Goal: Transaction & Acquisition: Purchase product/service

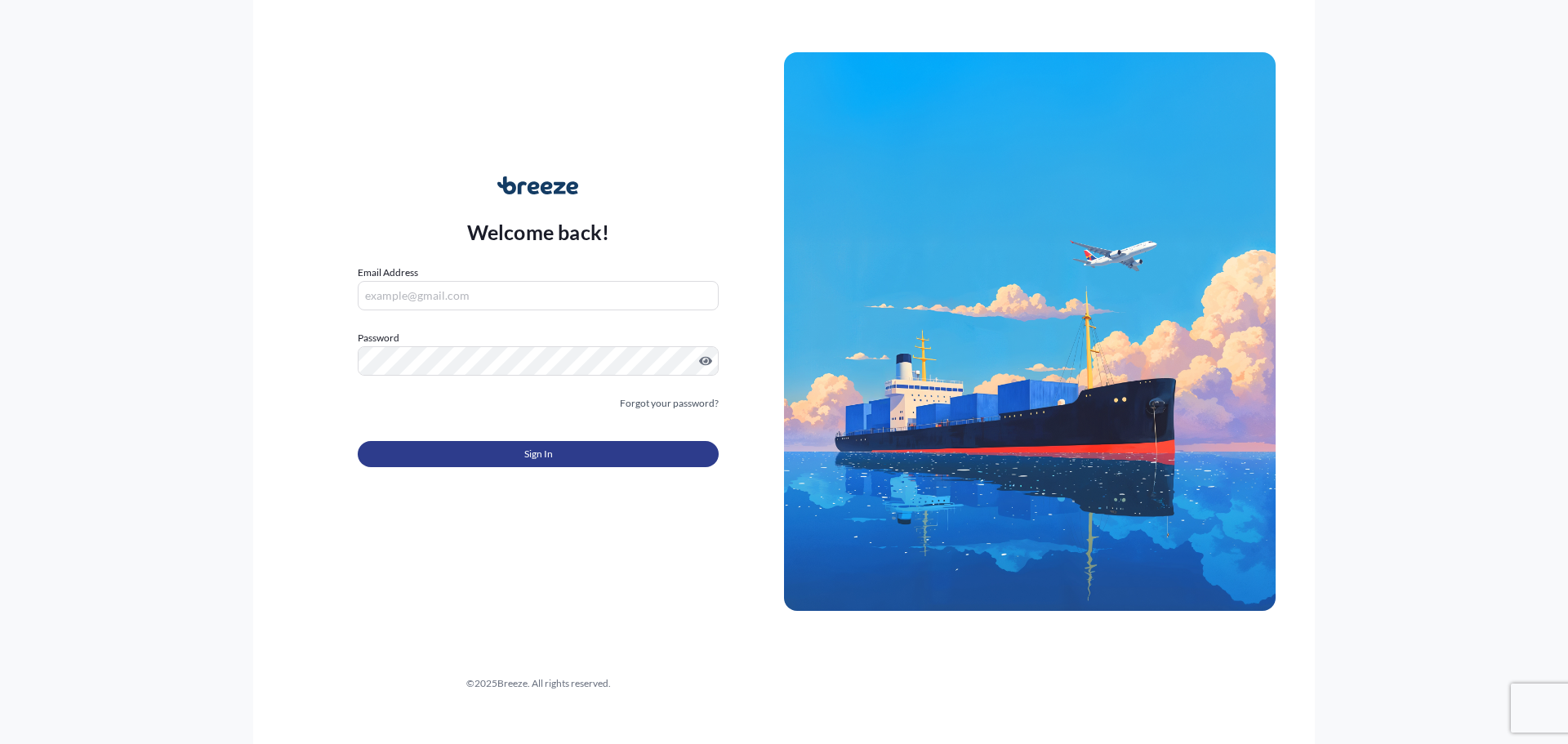
type input "[PERSON_NAME][EMAIL_ADDRESS][PERSON_NAME][DOMAIN_NAME]"
click at [535, 463] on button "Sign In" at bounding box center [538, 454] width 361 height 27
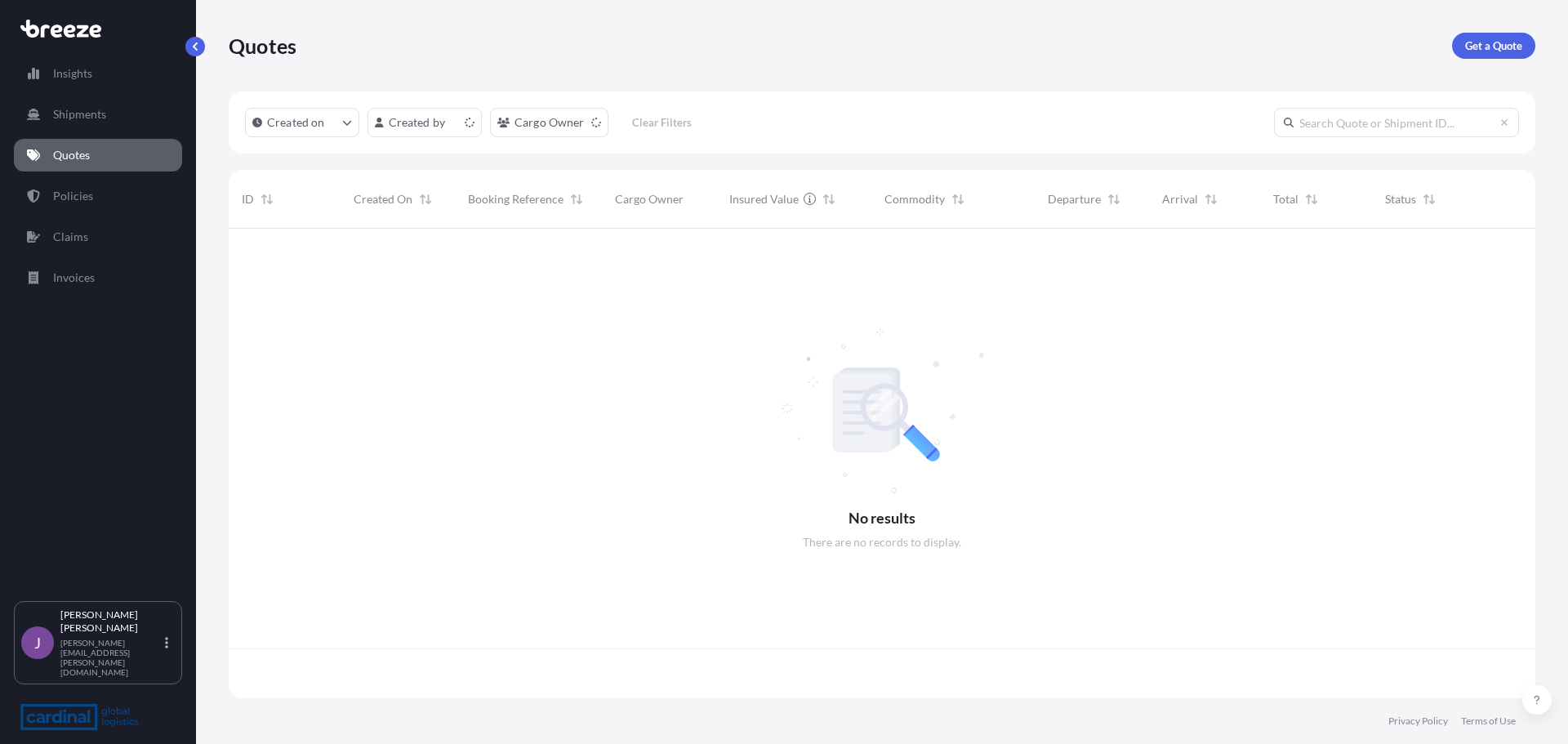
scroll to position [467, 1294]
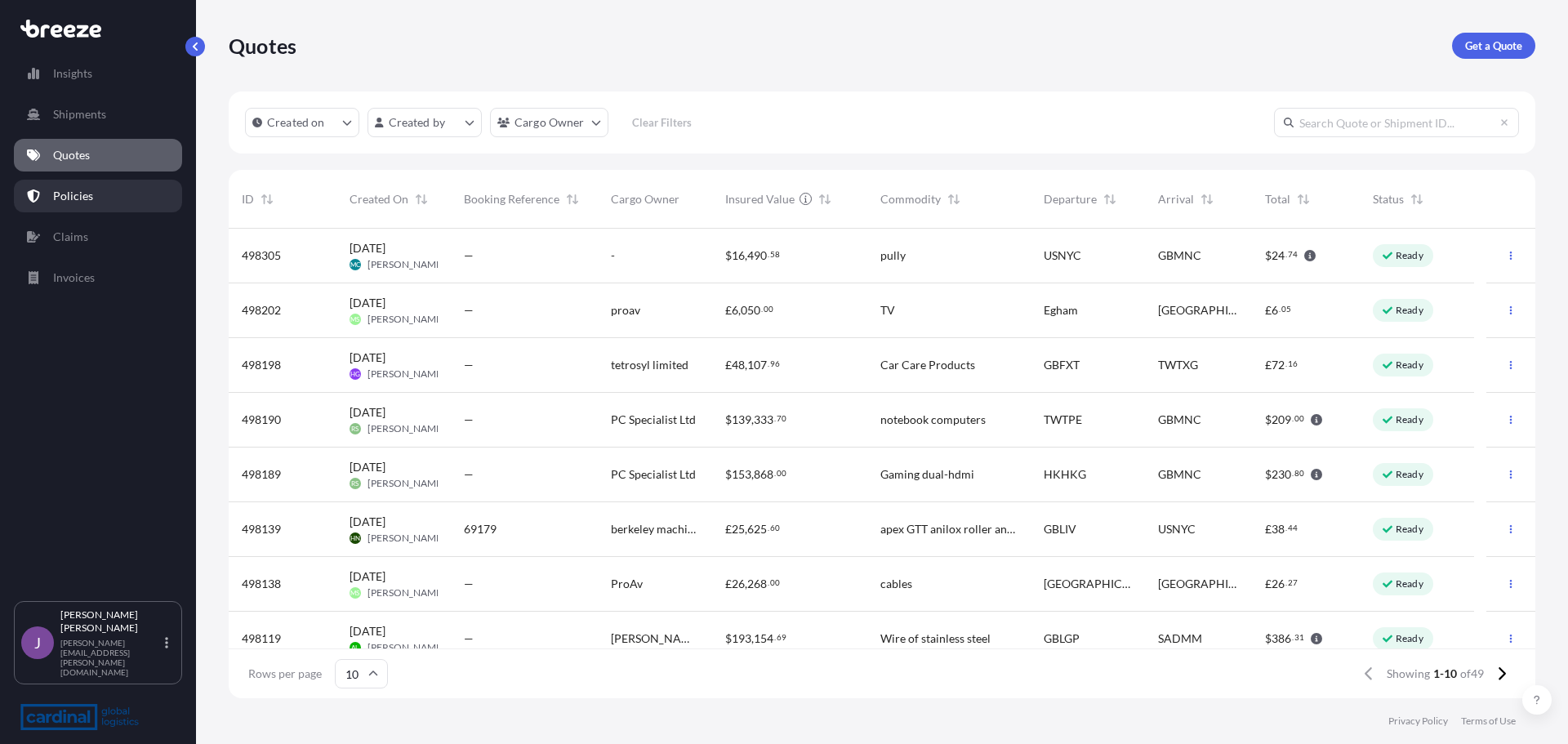
click at [118, 197] on link "Policies" at bounding box center [98, 196] width 169 height 33
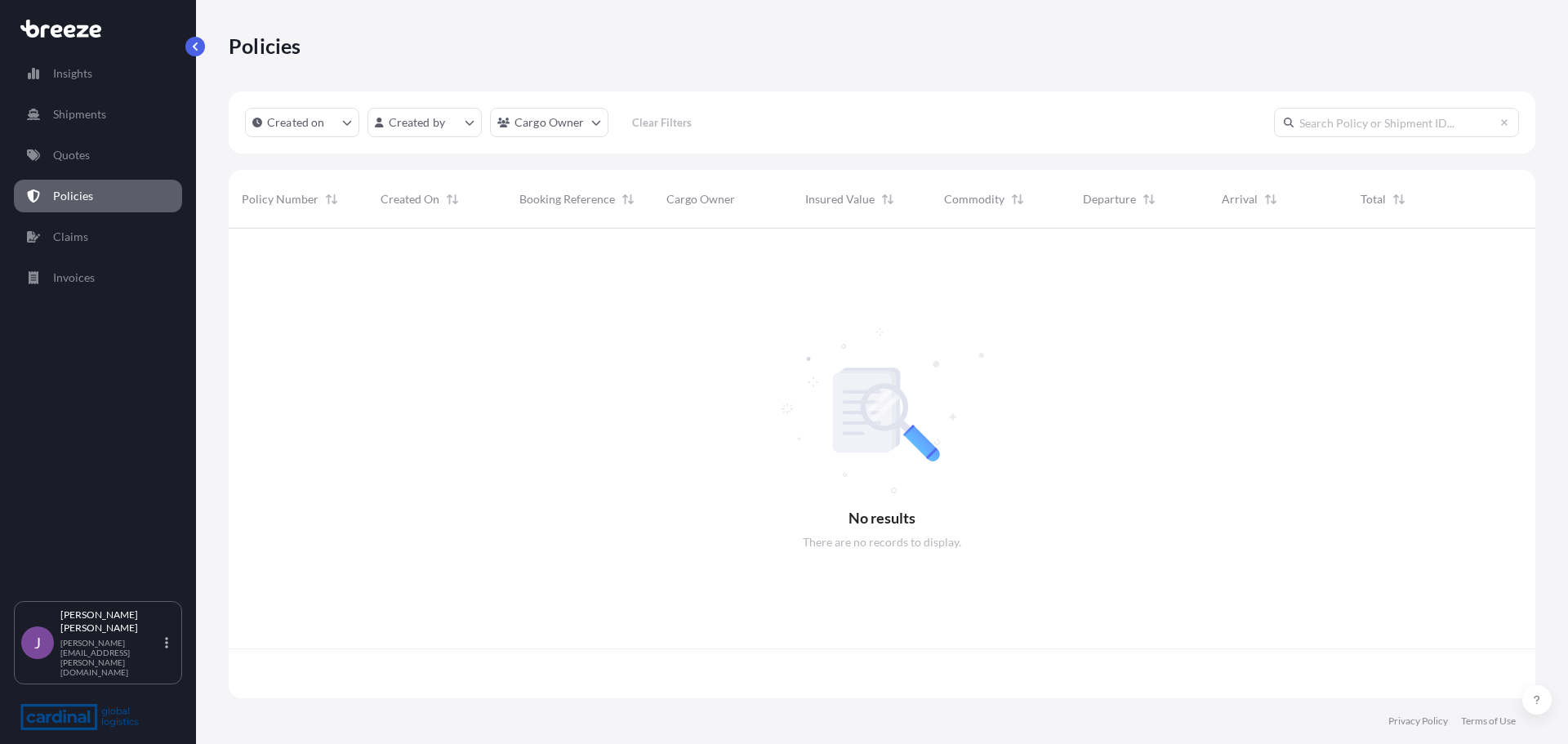
scroll to position [467, 1294]
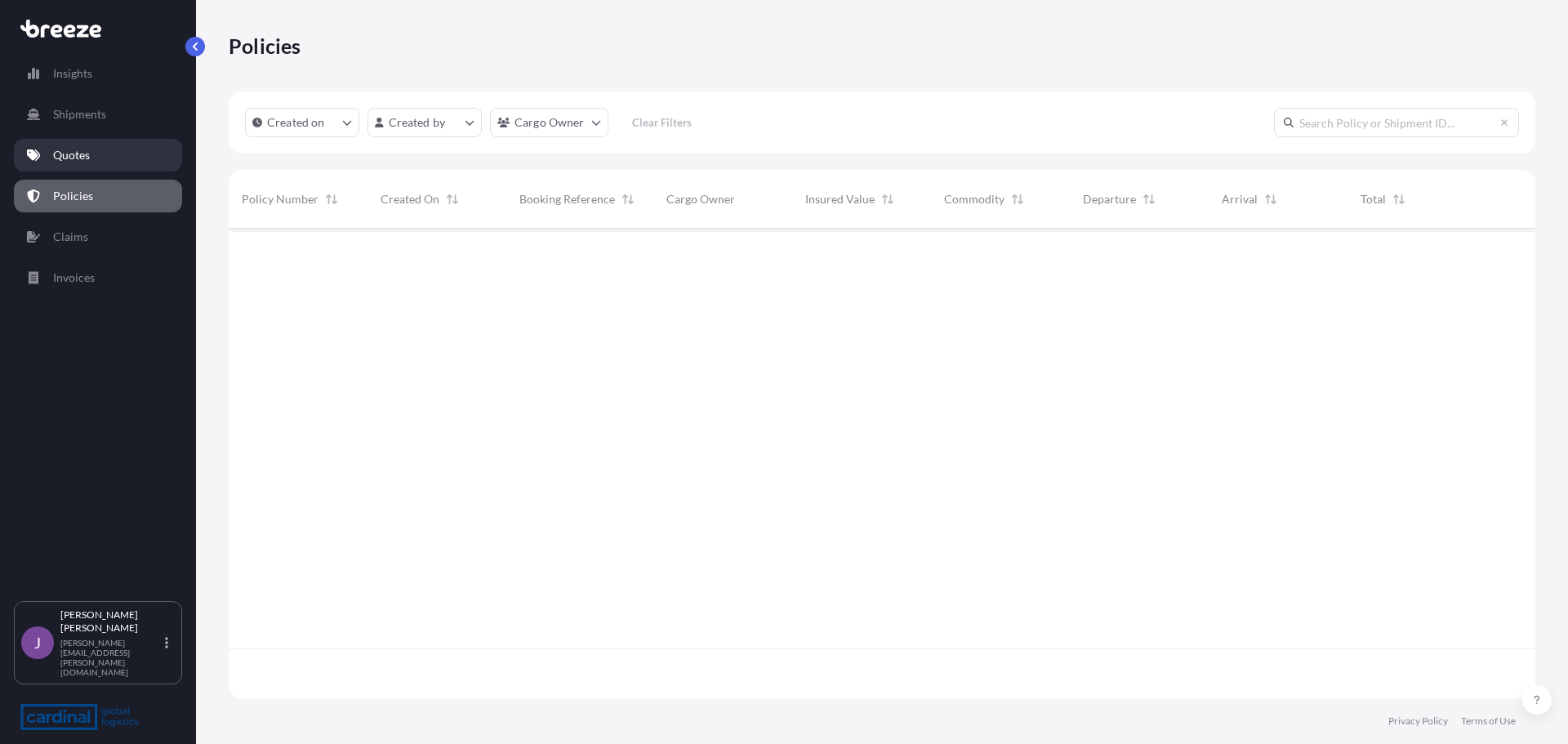
click at [129, 158] on link "Quotes" at bounding box center [98, 155] width 169 height 33
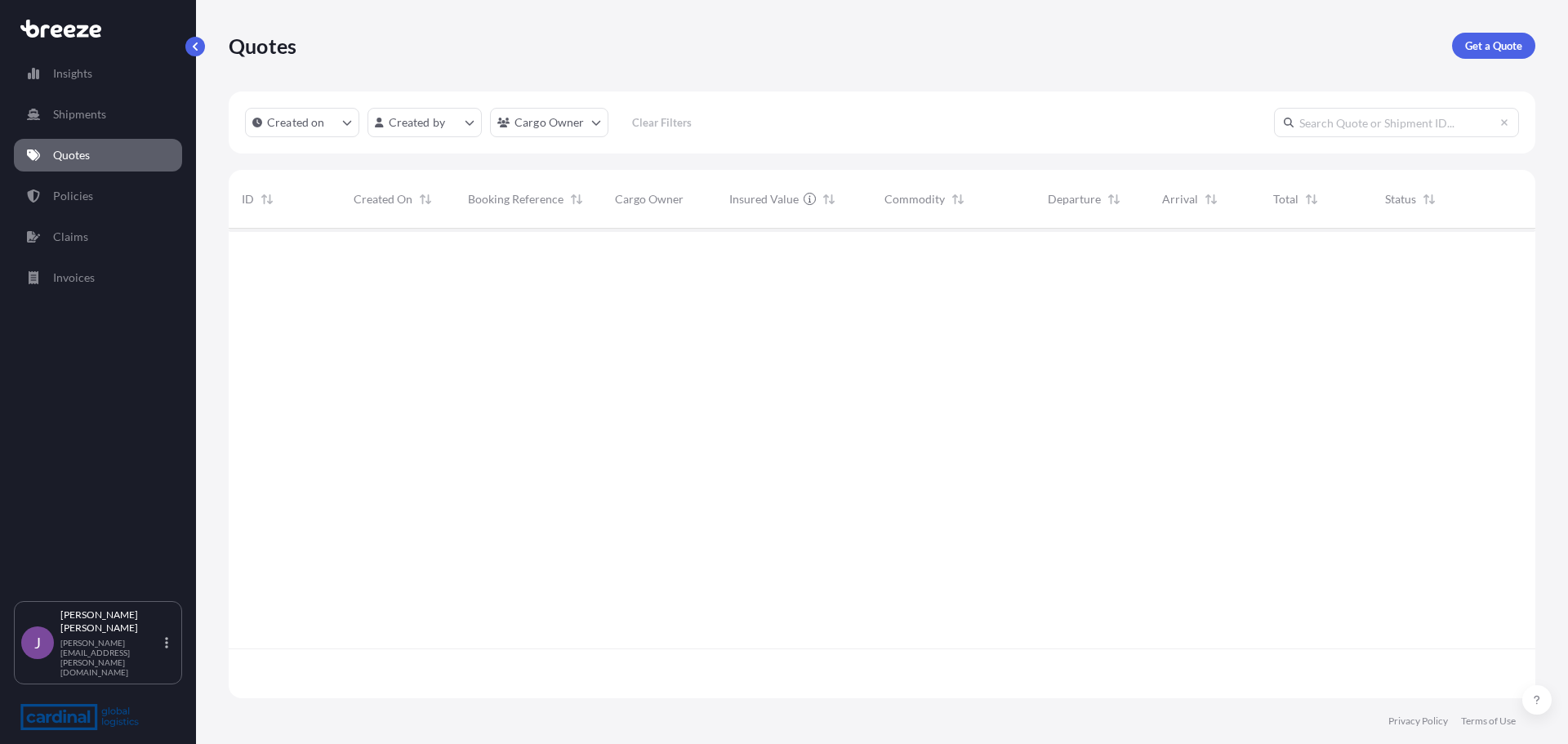
scroll to position [467, 1294]
click at [1503, 53] on p "Get a Quote" at bounding box center [1494, 45] width 57 height 16
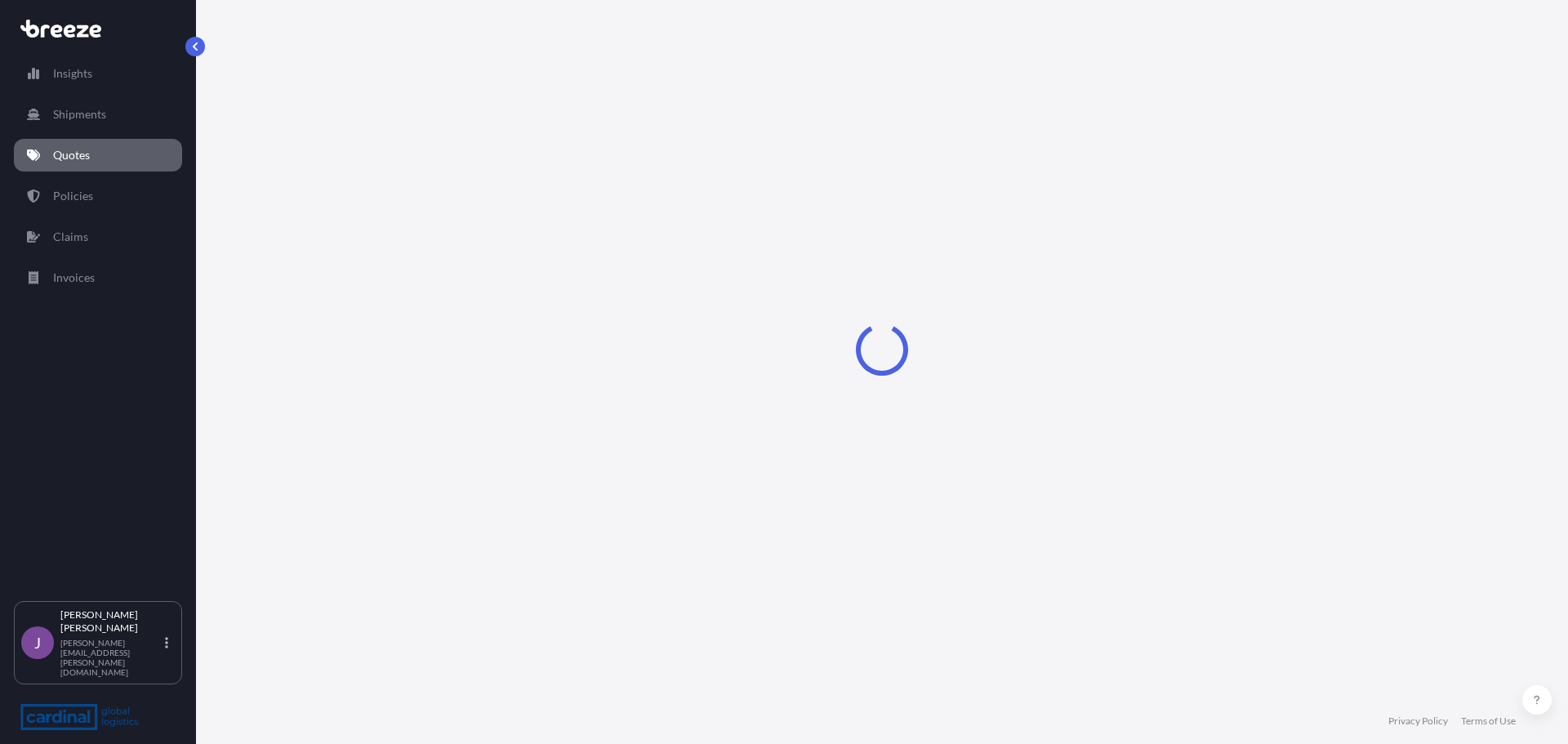
select select "Sea"
select select "1"
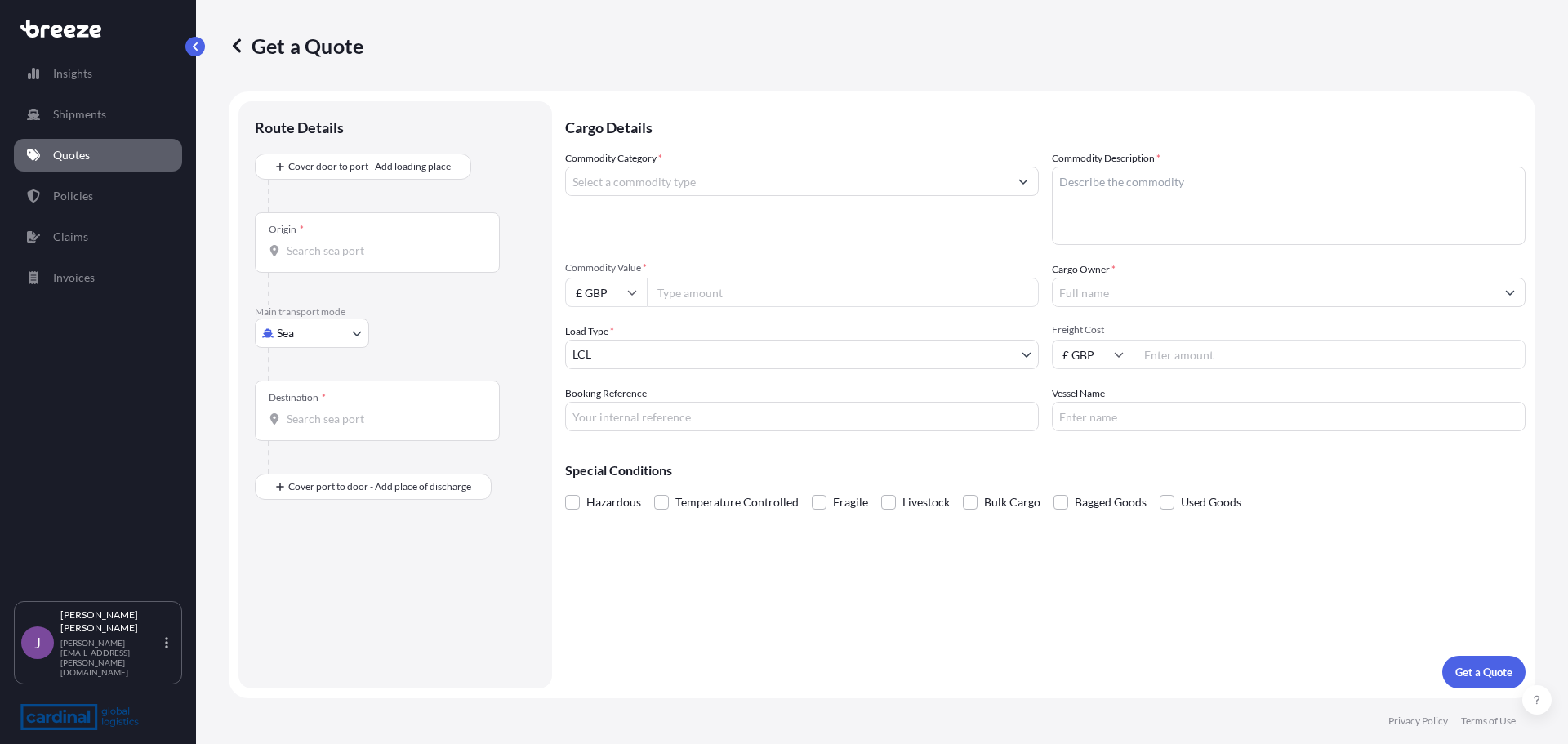
click at [311, 356] on div at bounding box center [401, 364] width 268 height 33
click at [307, 338] on body "Insights Shipments Quotes Policies Claims Invoices J [PERSON_NAME] [PERSON_NAME…" at bounding box center [784, 372] width 1568 height 744
click at [296, 396] on div "Air" at bounding box center [312, 405] width 101 height 29
select select "Air"
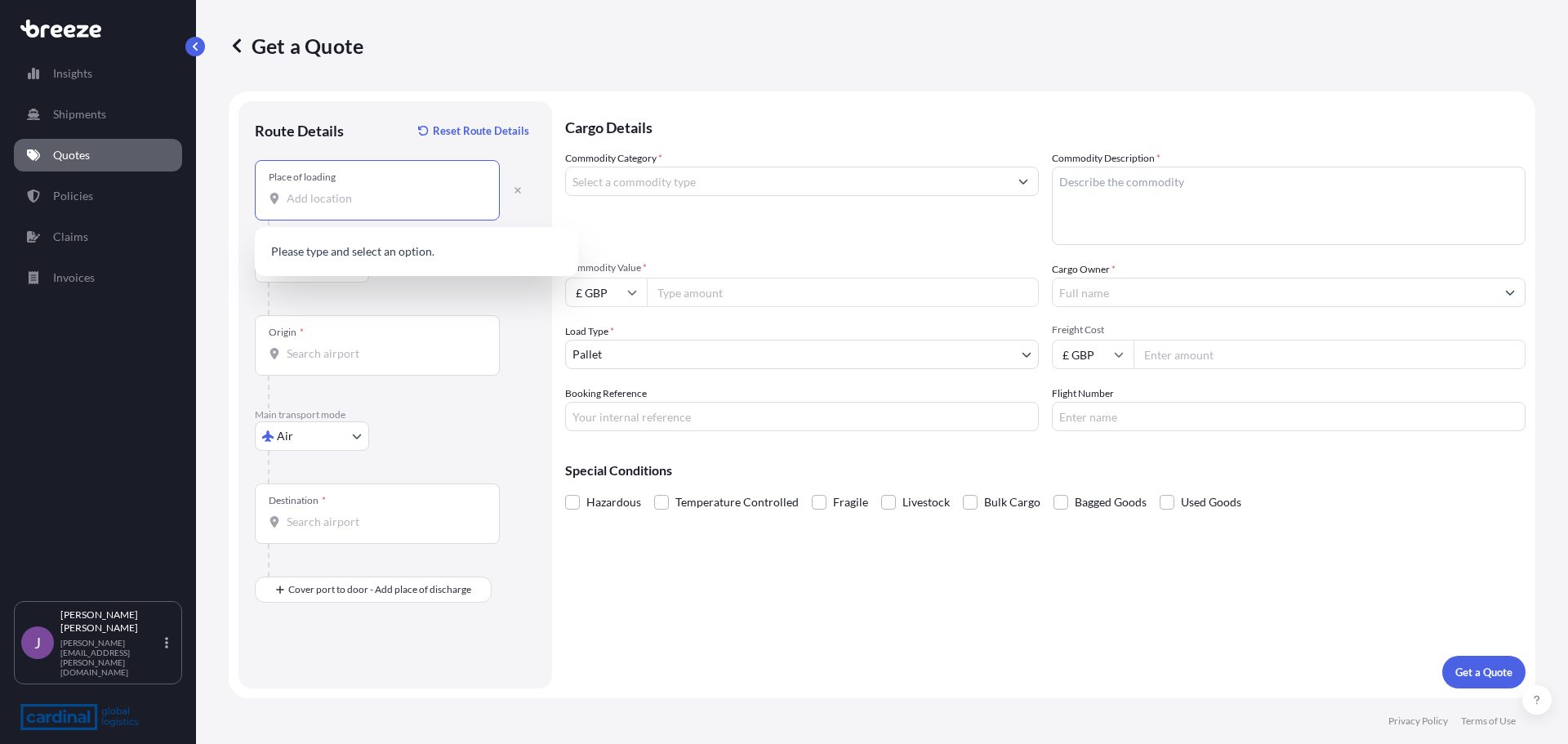
click at [330, 205] on input "Place of loading" at bounding box center [383, 198] width 193 height 16
paste input "[STREET_ADDRESS]"
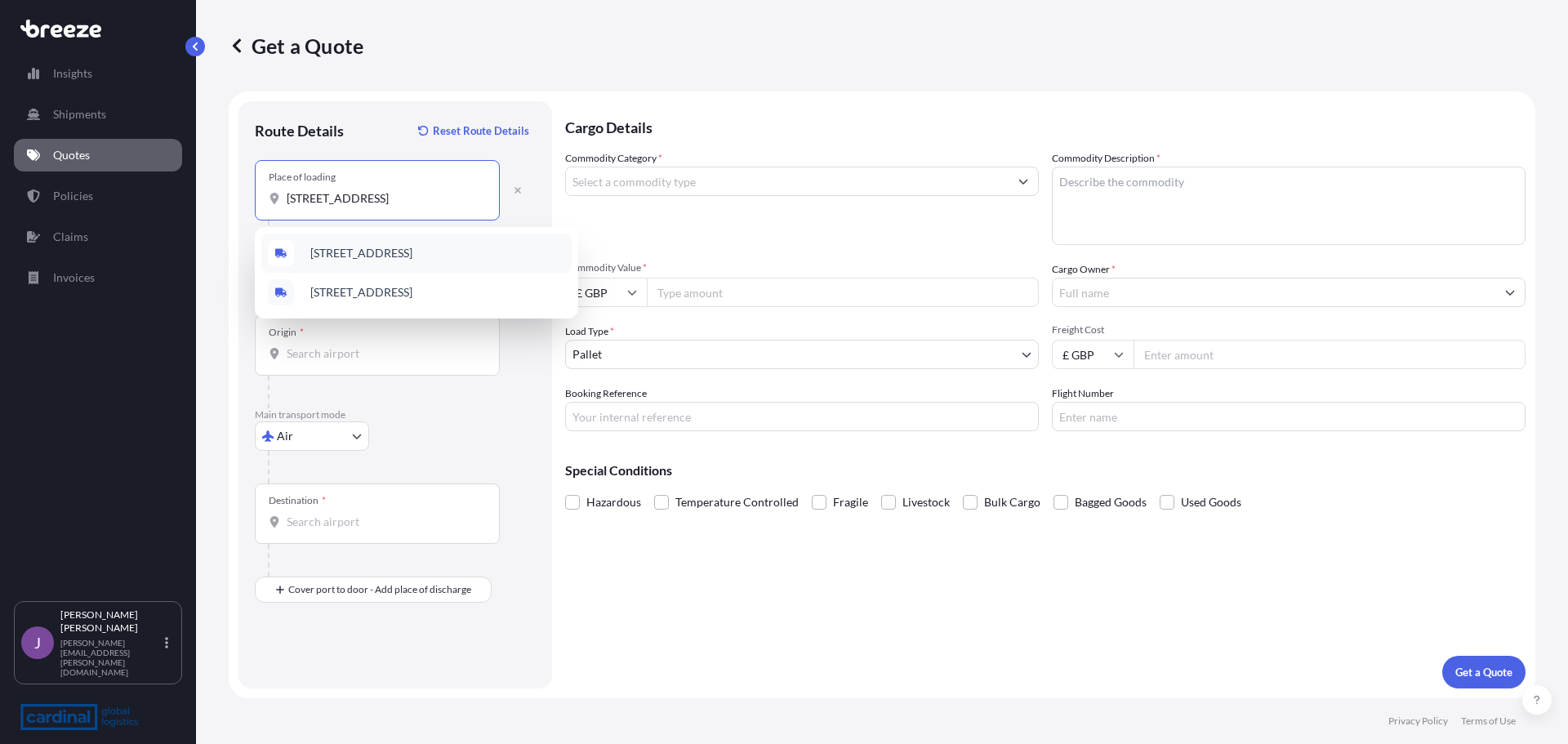
click at [333, 247] on span "[STREET_ADDRESS]" at bounding box center [361, 253] width 102 height 16
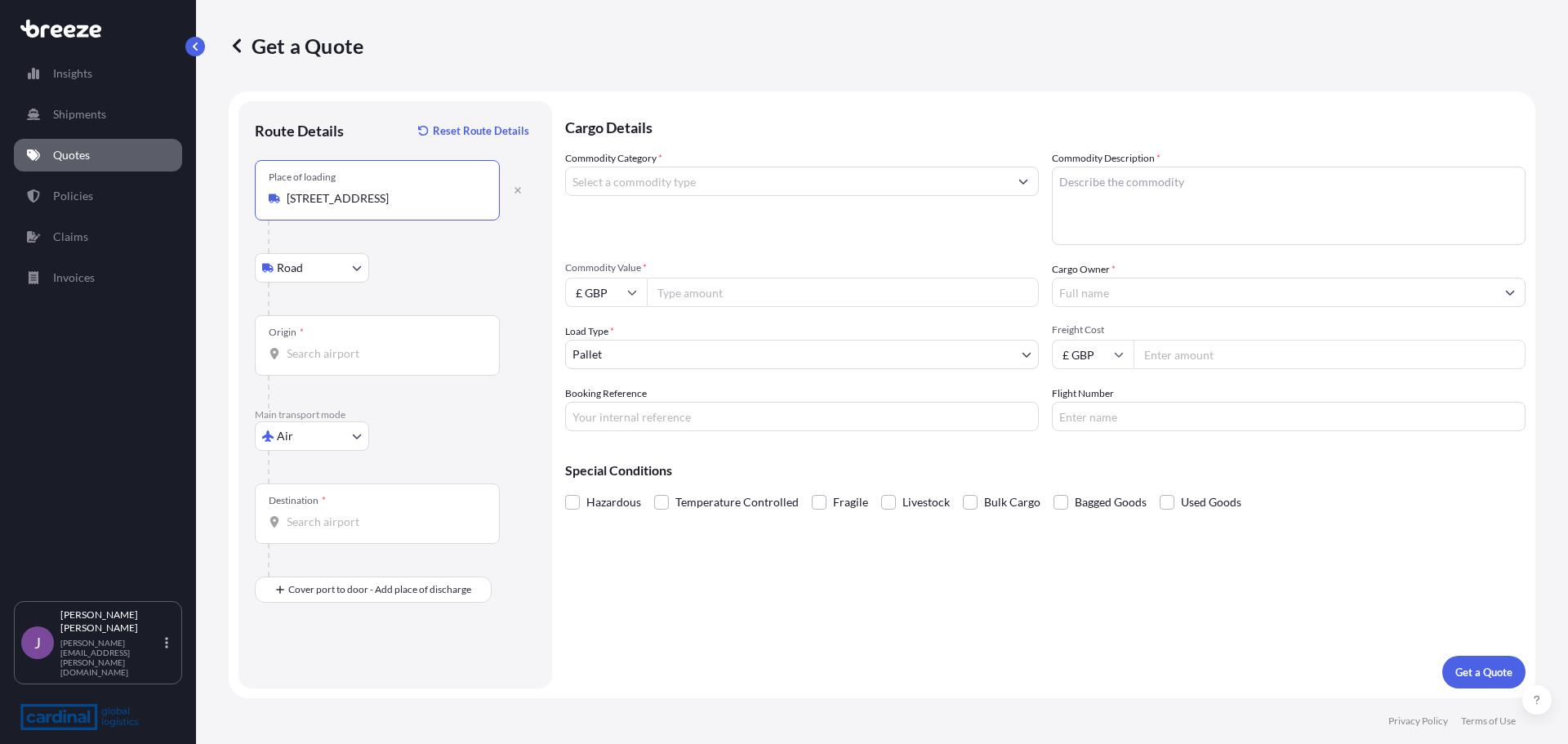
type input "[STREET_ADDRESS]"
click at [305, 357] on input "Origin *" at bounding box center [383, 354] width 193 height 16
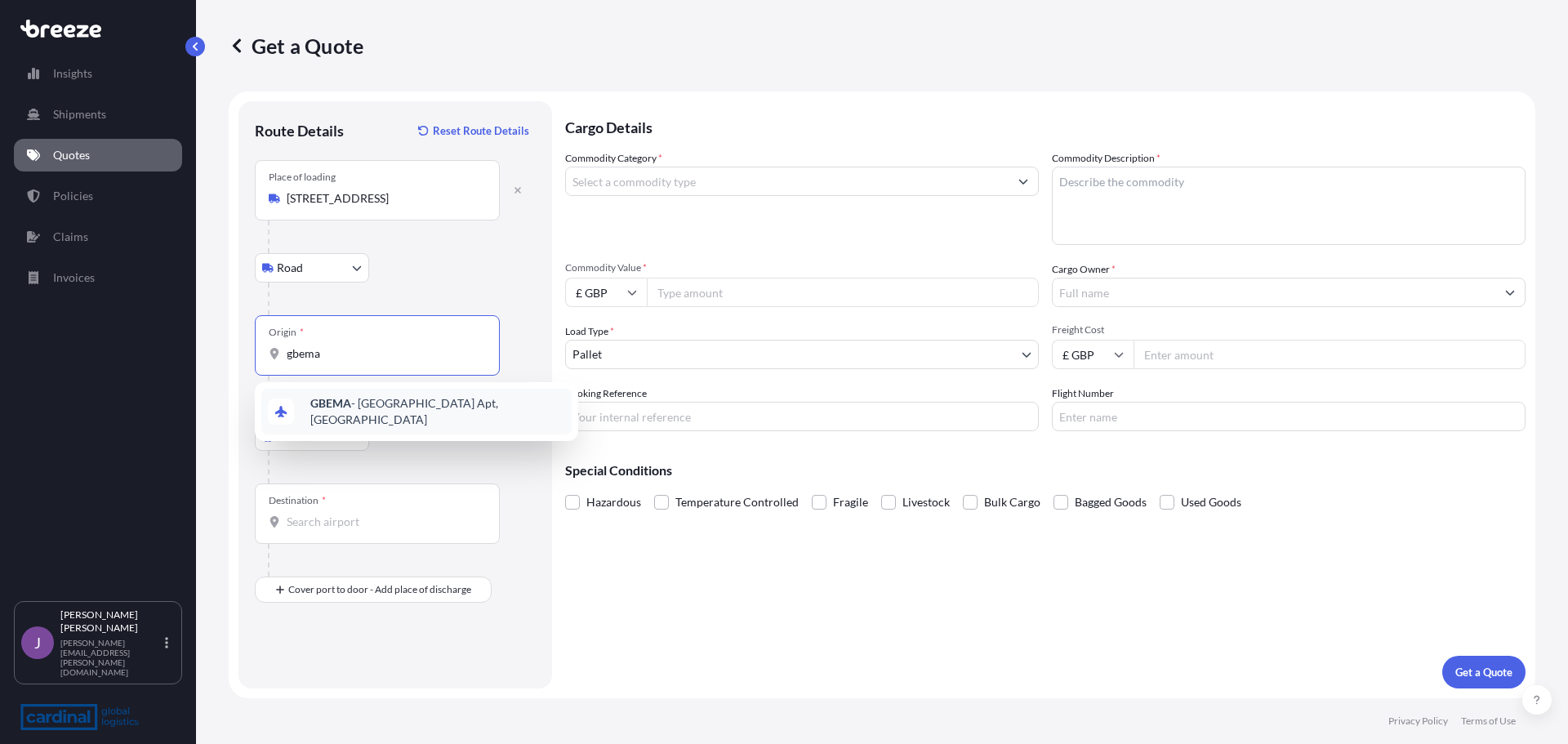
click at [328, 404] on b "GBEMA" at bounding box center [331, 403] width 41 height 14
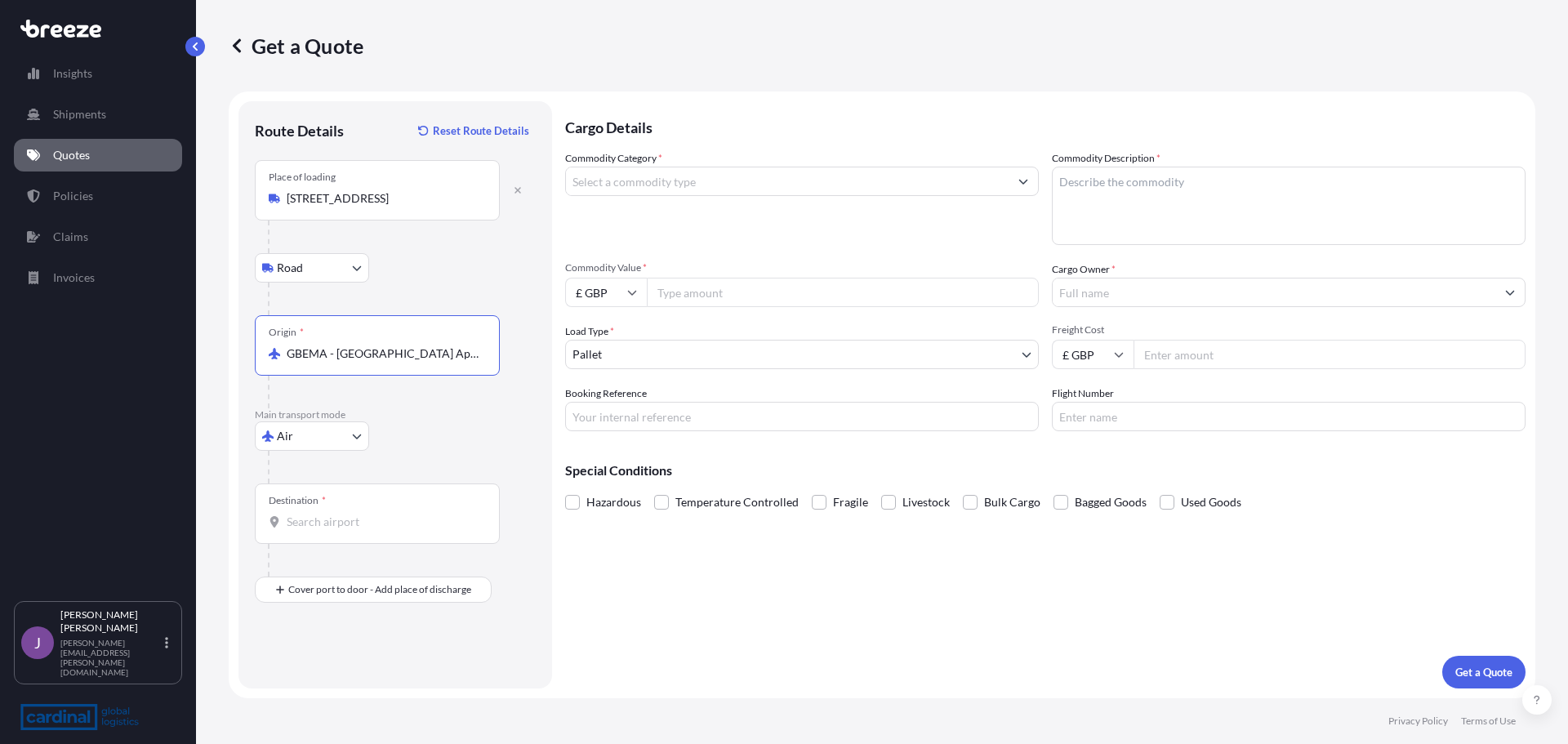
type input "GBEMA - [GEOGRAPHIC_DATA] Apt, [GEOGRAPHIC_DATA]"
click at [318, 523] on input "Destination *" at bounding box center [383, 521] width 193 height 16
click at [327, 574] on b "USLAX" at bounding box center [329, 571] width 37 height 14
type input "USLAX - [GEOGRAPHIC_DATA], [GEOGRAPHIC_DATA]"
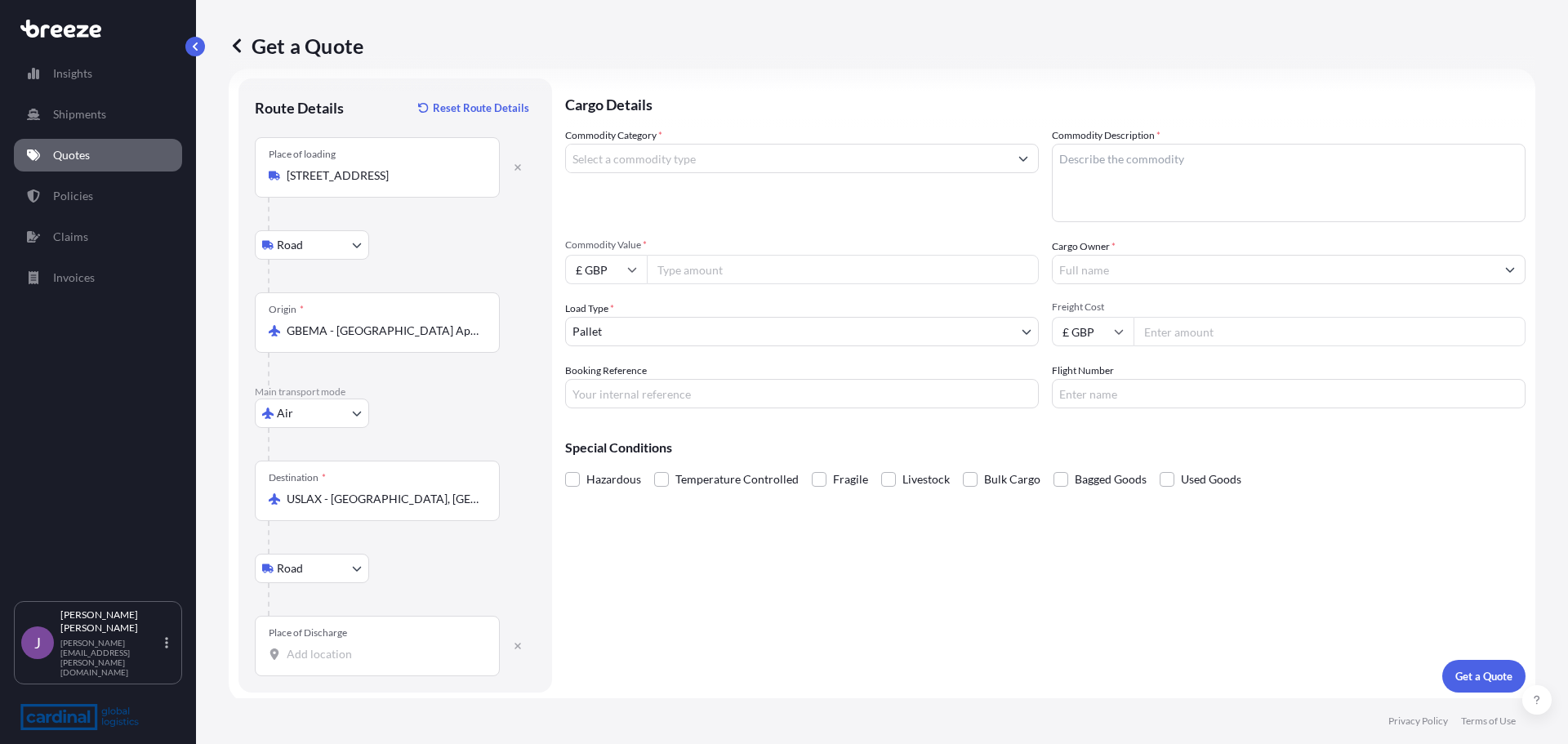
scroll to position [27, 0]
click at [358, 658] on input "Place of Discharge" at bounding box center [383, 650] width 193 height 16
paste input "[GEOGRAPHIC_DATA]"
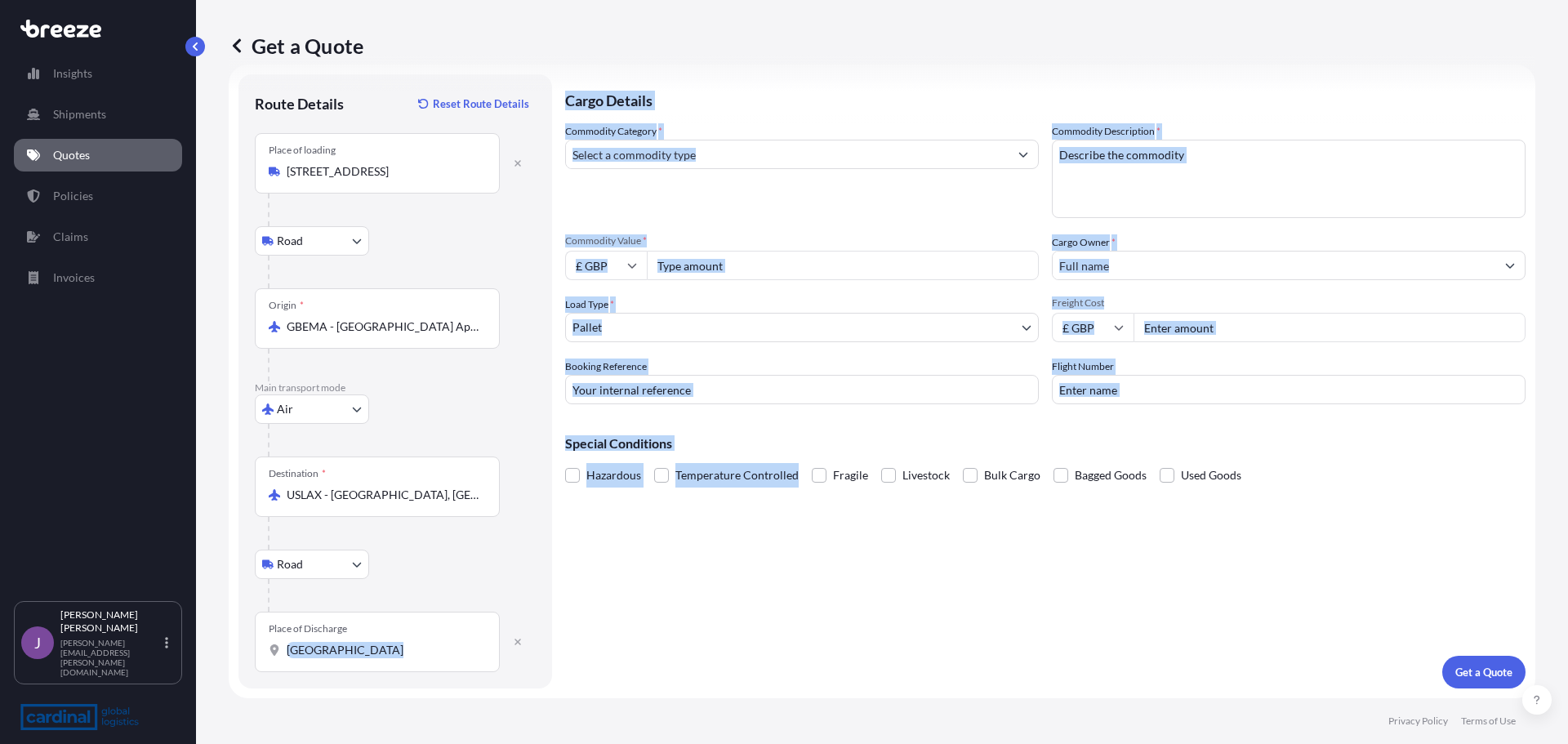
drag, startPoint x: 347, startPoint y: 658, endPoint x: 670, endPoint y: 656, distance: 323.0
click at [670, 656] on form "Route Details Reset Route Details Place of loading [GEOGRAPHIC_DATA] Rail Origi…" at bounding box center [882, 381] width 1306 height 634
click at [429, 639] on div "Place of Discharge [GEOGRAPHIC_DATA]" at bounding box center [377, 642] width 245 height 61
click at [429, 642] on input "[GEOGRAPHIC_DATA]" at bounding box center [383, 650] width 193 height 16
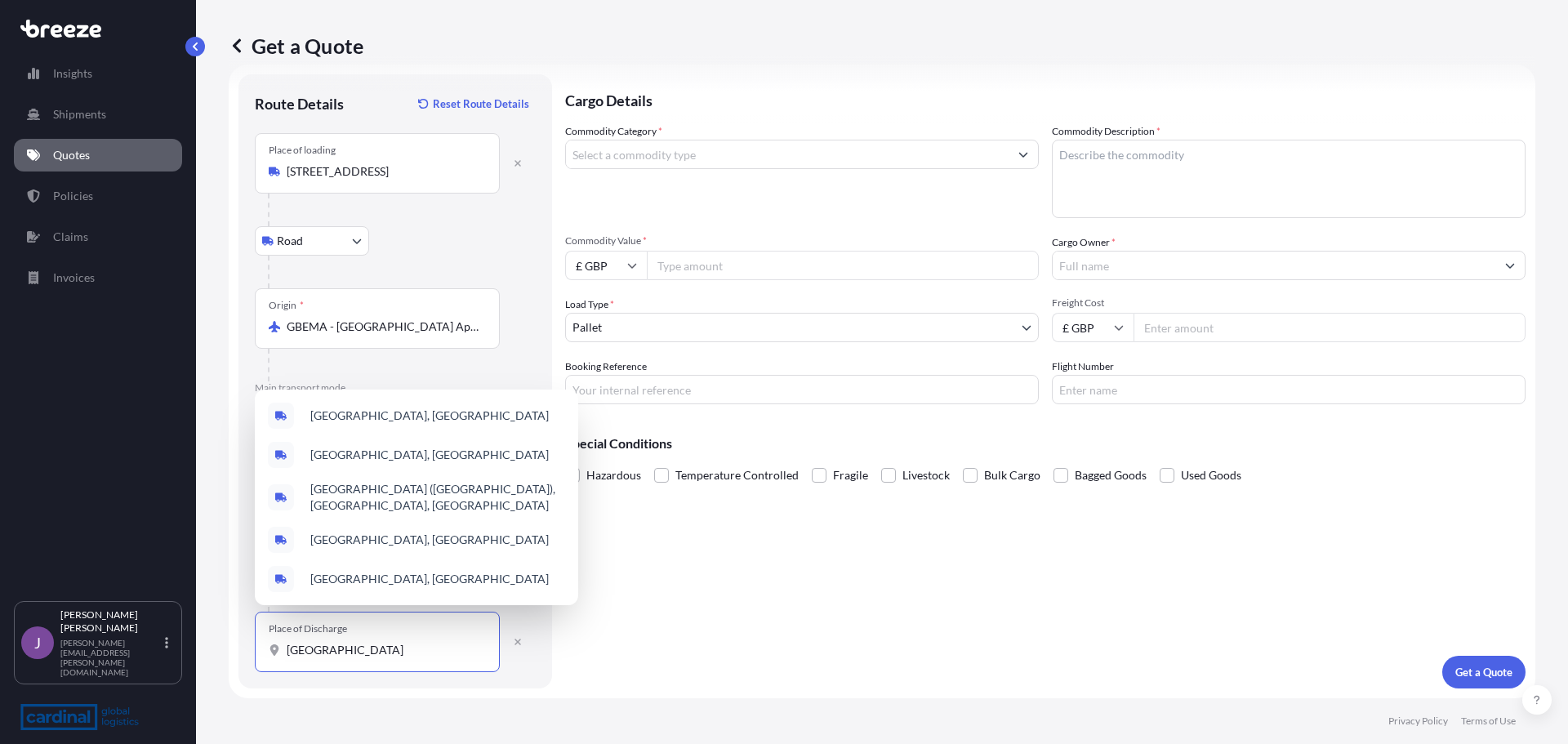
scroll to position [0, 36]
drag, startPoint x: 347, startPoint y: 651, endPoint x: 579, endPoint y: 652, distance: 232.0
click at [579, 652] on form "Route Details Reset Route Details Place of loading [GEOGRAPHIC_DATA] Rail Origi…" at bounding box center [882, 381] width 1306 height 634
click at [401, 408] on span "[GEOGRAPHIC_DATA], [GEOGRAPHIC_DATA]" at bounding box center [430, 415] width 239 height 16
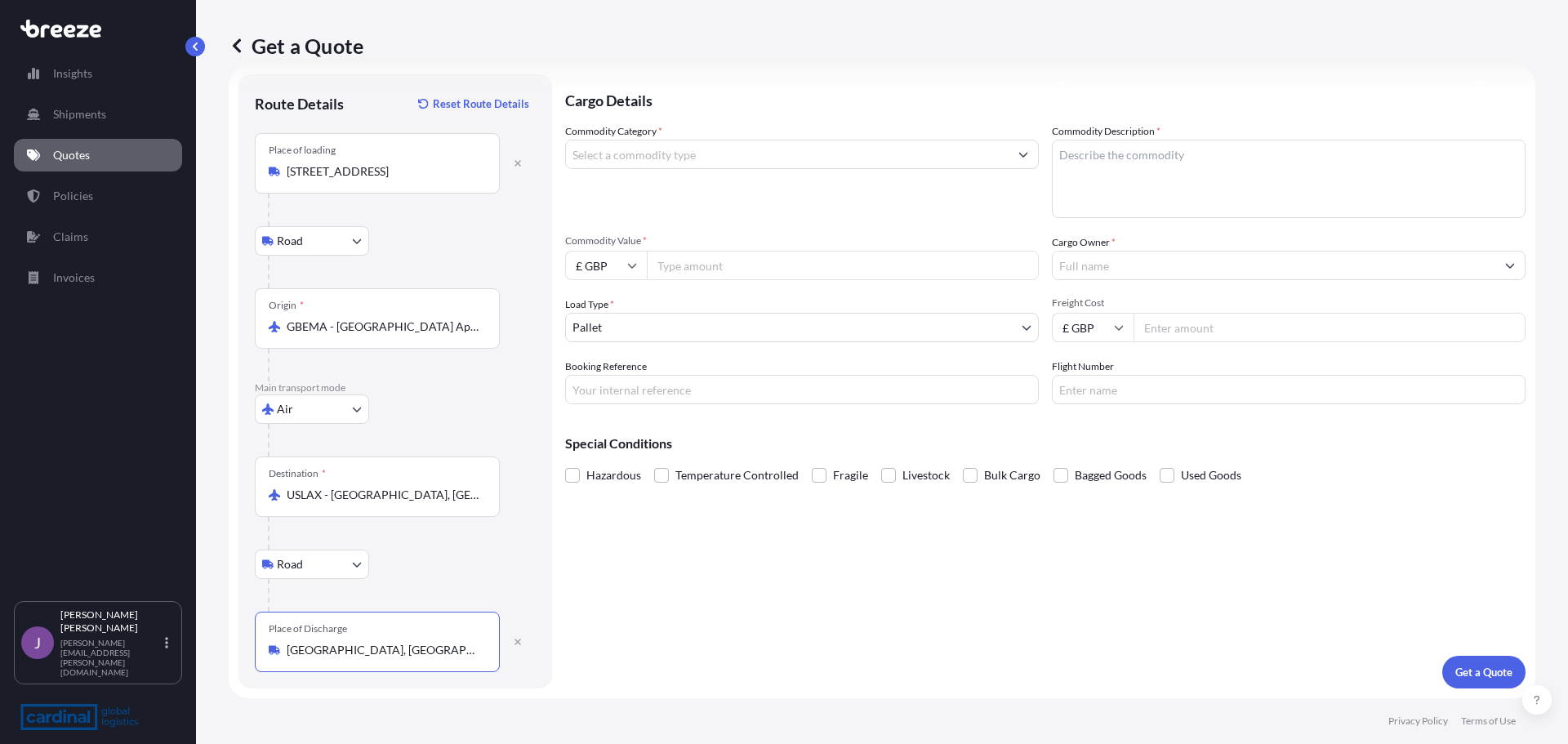
type input "[GEOGRAPHIC_DATA], [GEOGRAPHIC_DATA]"
click at [723, 157] on input "Commodity Category *" at bounding box center [787, 154] width 442 height 29
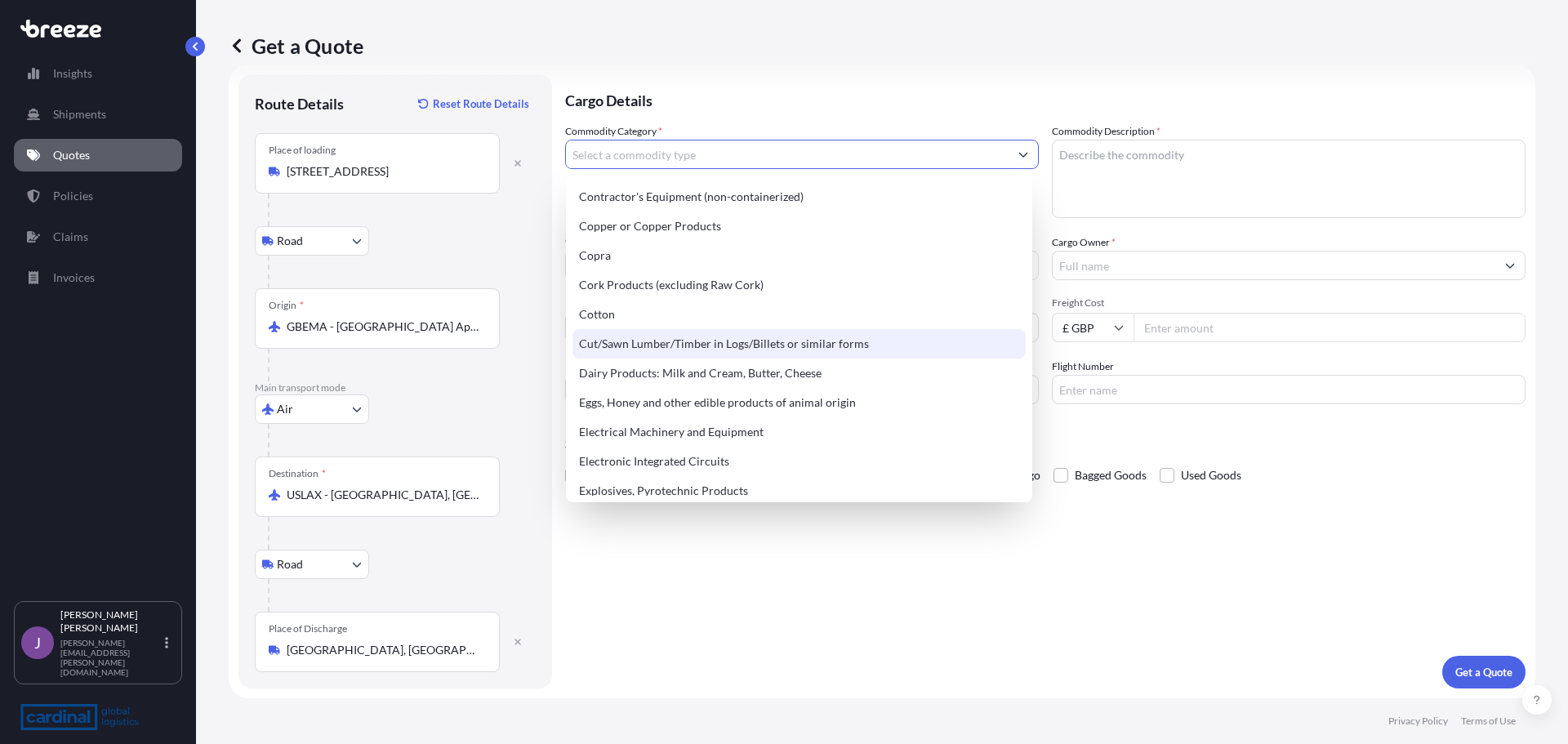
scroll to position [653, 0]
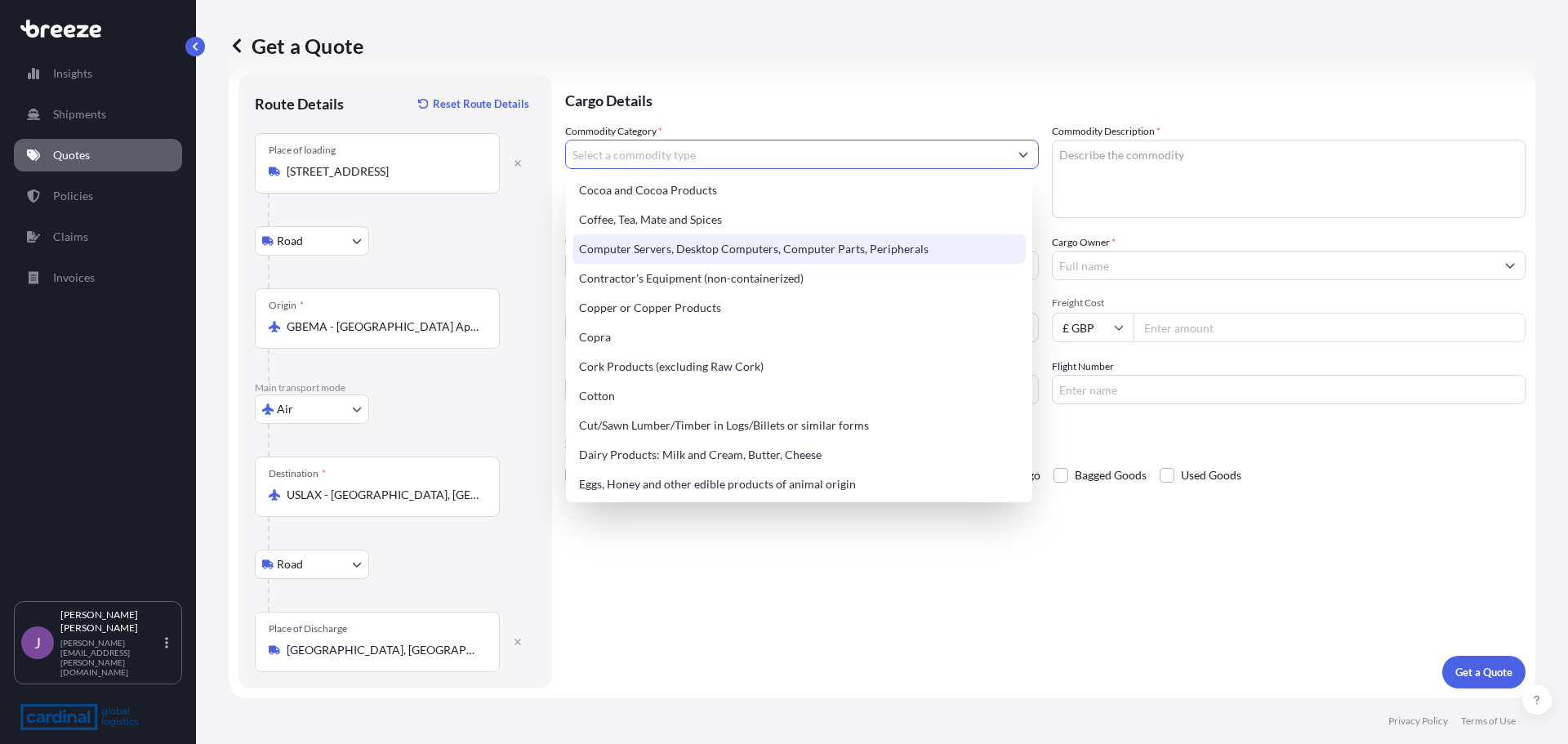
click at [703, 253] on div "Computer Servers, Desktop Computers, Computer Parts, Peripherals" at bounding box center [799, 249] width 453 height 29
type input "Computer Servers, Desktop Computers, Computer Parts, Peripherals"
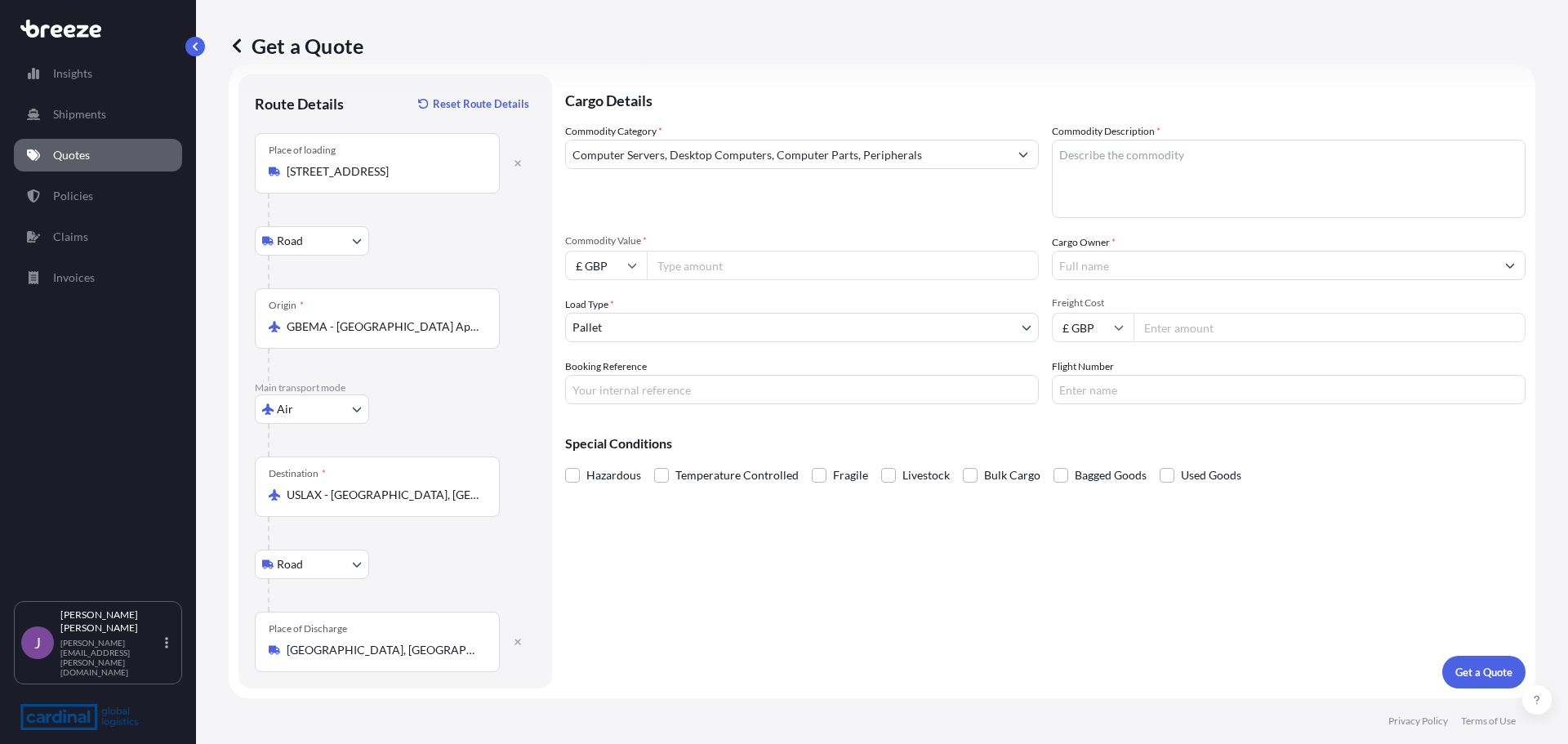
click at [1180, 152] on textarea "Commodity Description *" at bounding box center [1288, 179] width 473 height 79
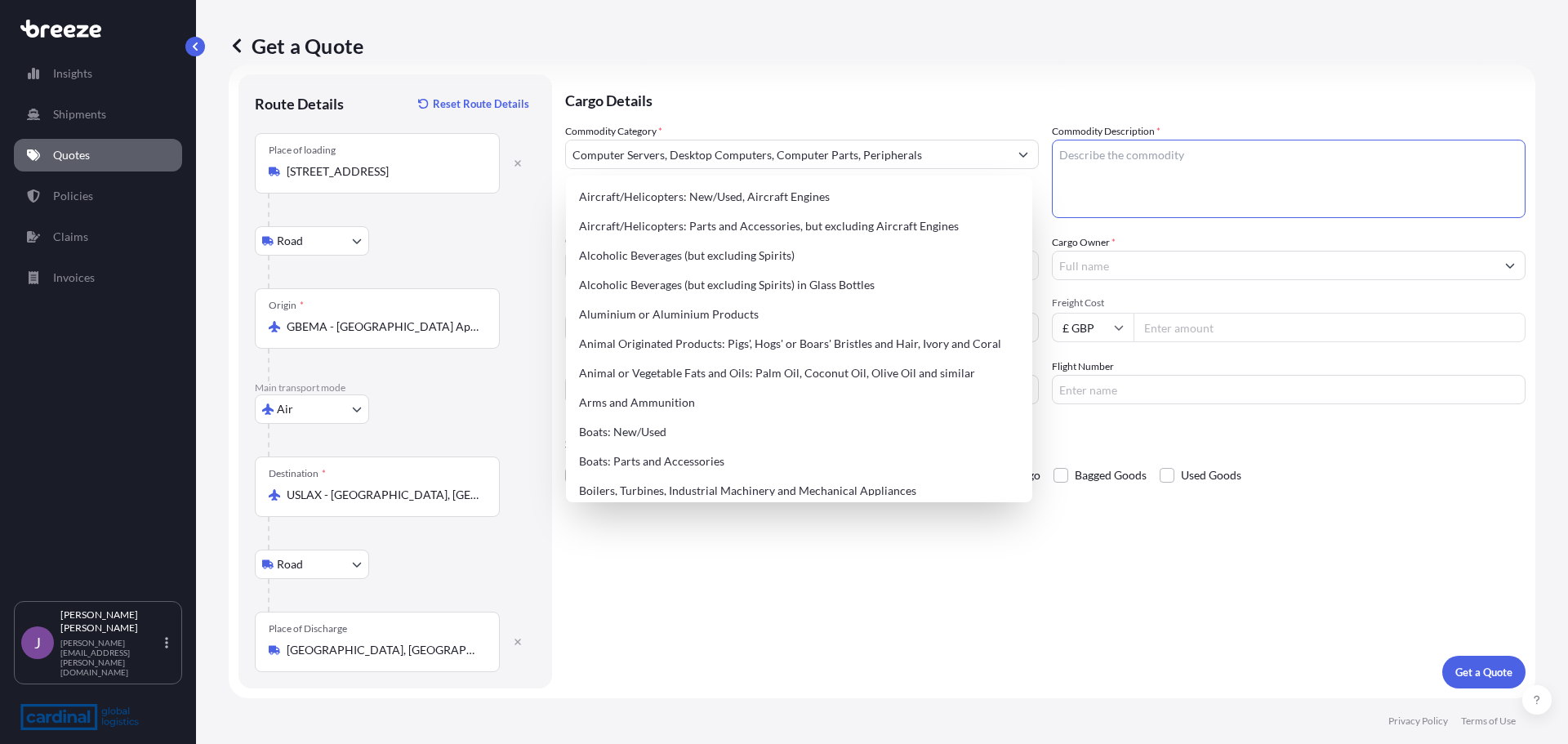
paste textarea "Network Cards"
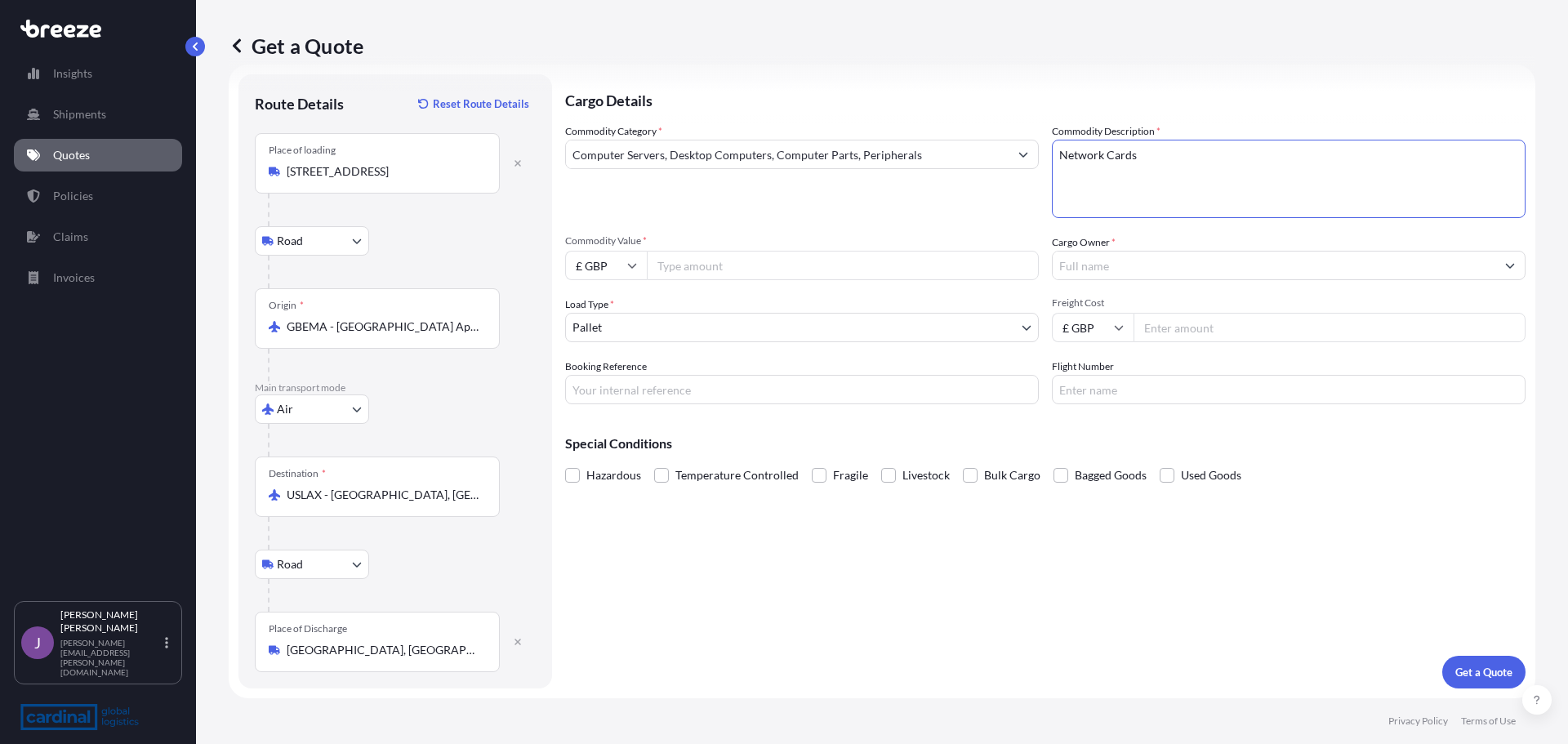
type textarea "Network Cards"
click at [792, 271] on input "Commodity Value *" at bounding box center [843, 265] width 392 height 29
click at [599, 269] on input "£ GBP" at bounding box center [605, 265] width 81 height 29
click at [607, 379] on div "$ USD" at bounding box center [606, 379] width 68 height 31
type input "$ USD"
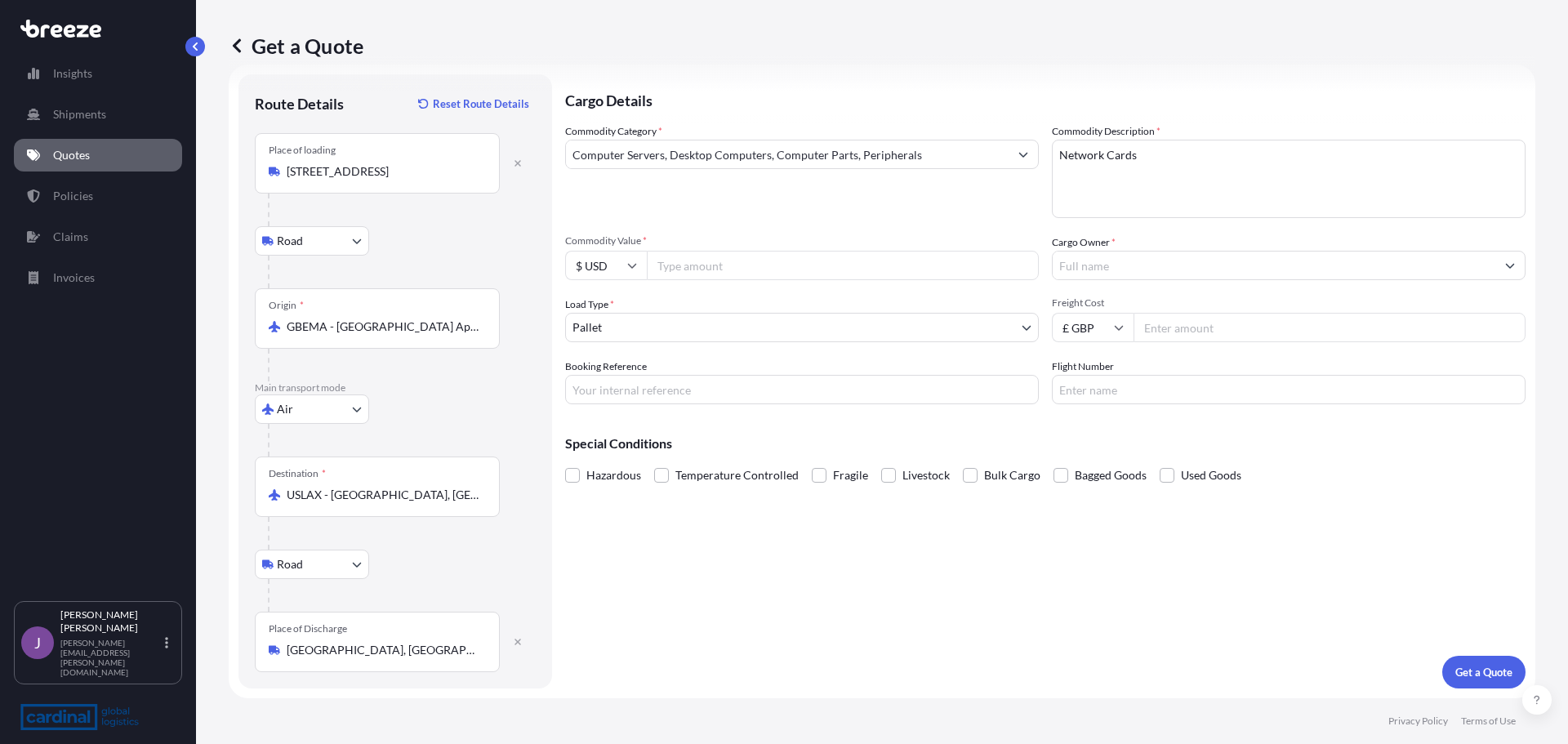
click at [719, 262] on input "Commodity Value *" at bounding box center [843, 265] width 392 height 29
type input "59200.00"
click at [1128, 273] on input "Cargo Owner *" at bounding box center [1274, 265] width 442 height 29
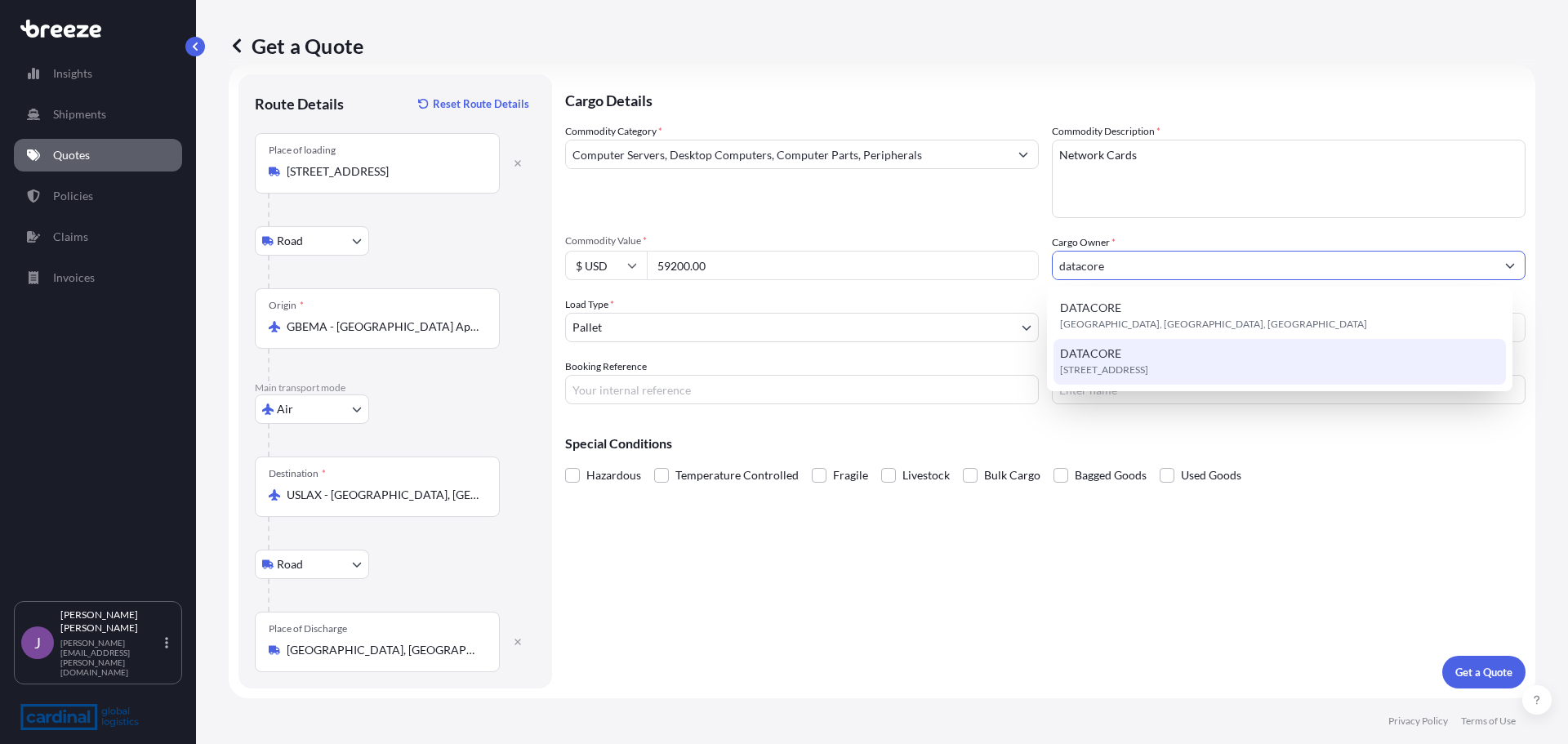
click at [1115, 364] on span "[STREET_ADDRESS]" at bounding box center [1103, 370] width 88 height 16
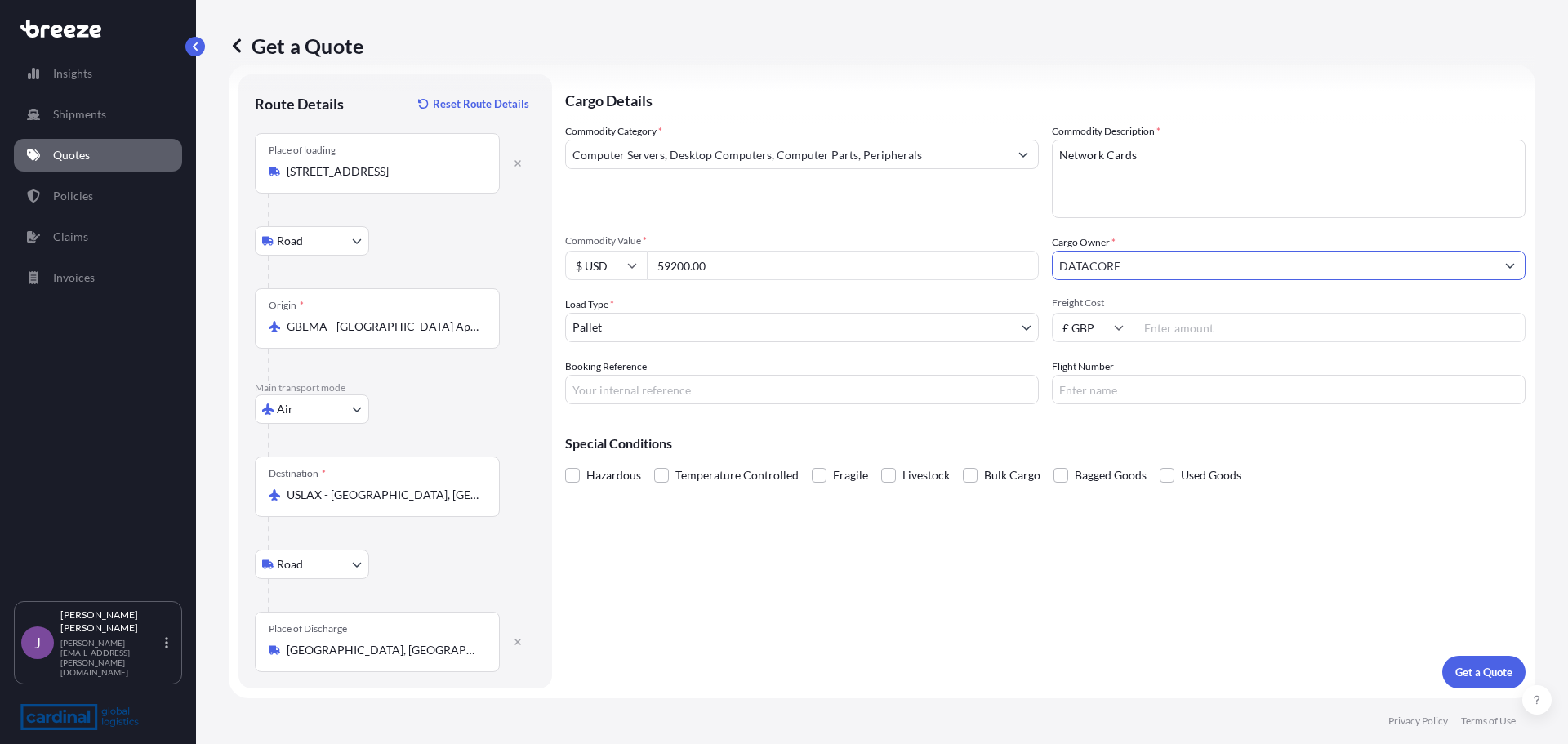
type input "DATACORE"
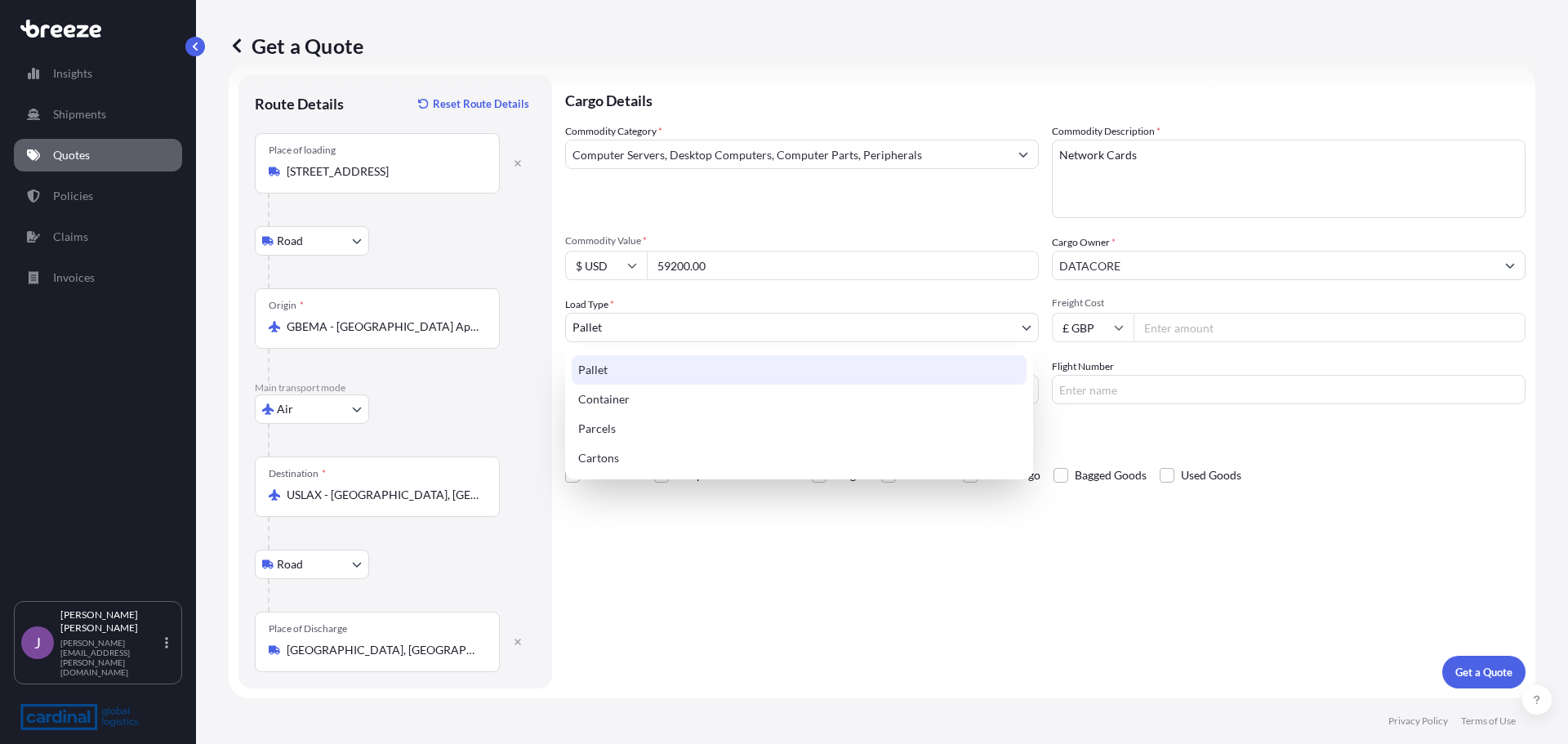
click at [653, 319] on body "15 options available. 3 options available. 0 options available. 2 options avail…" at bounding box center [784, 372] width 1568 height 744
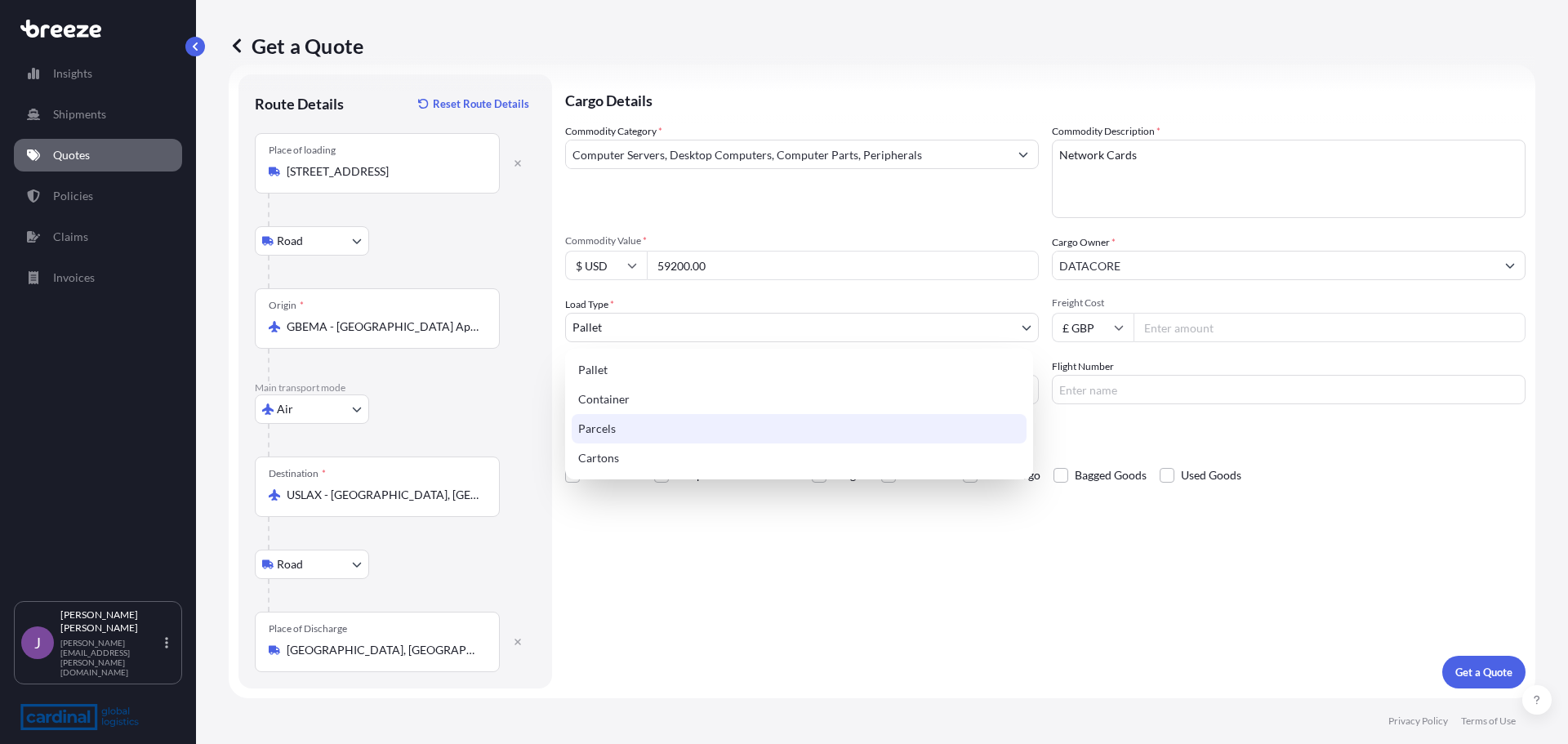
click at [609, 424] on div "Parcels" at bounding box center [799, 429] width 454 height 29
click at [627, 342] on body "2 options available. Insights Shipments Quotes Policies Claims Invoices J [PERS…" at bounding box center [784, 372] width 1568 height 744
click at [609, 453] on div "Cartons" at bounding box center [799, 458] width 454 height 29
select select "4"
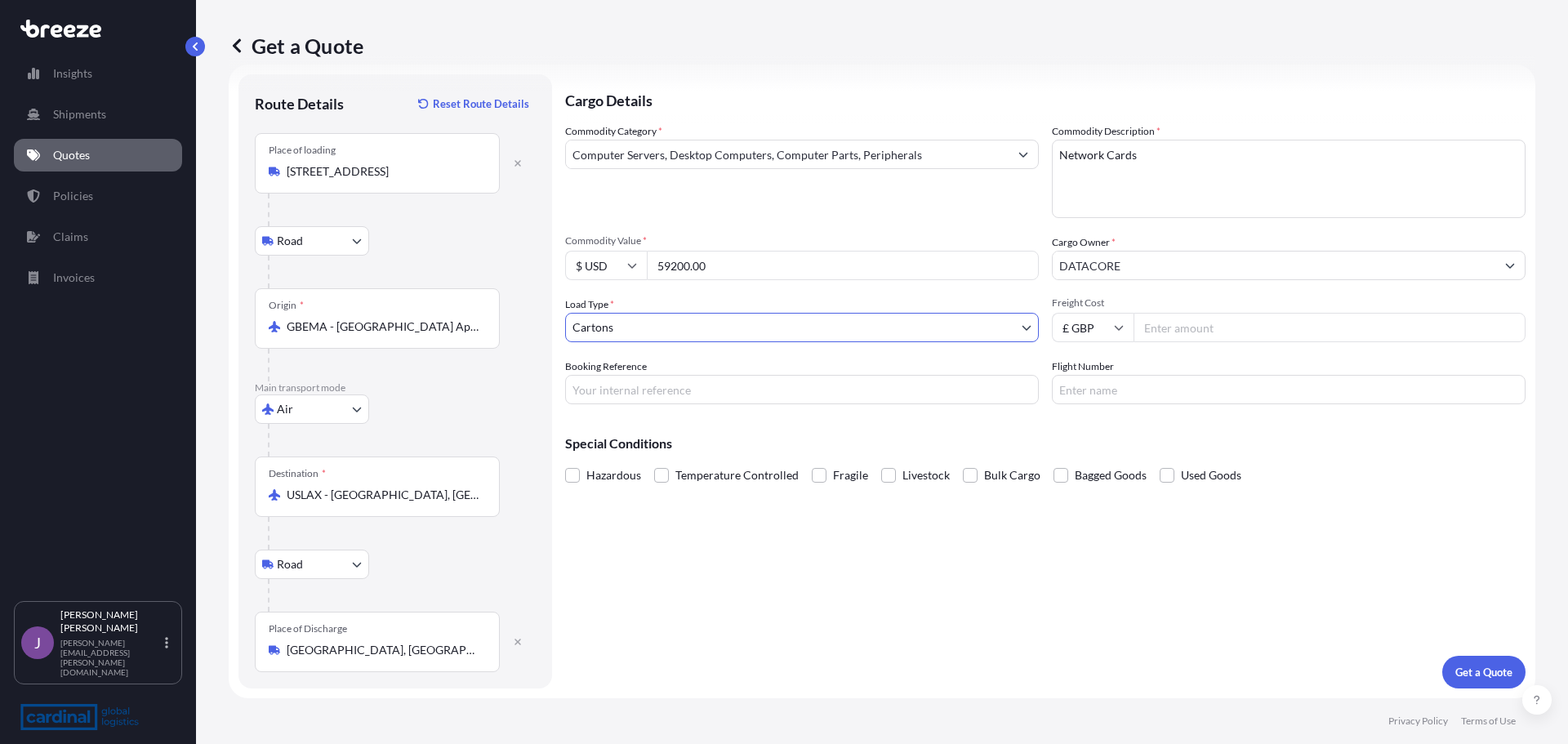
click at [623, 394] on input "Booking Reference" at bounding box center [801, 390] width 473 height 29
click at [676, 382] on input "Booking Reference" at bounding box center [801, 390] width 473 height 29
type input "8PEA5090013"
click at [1459, 662] on button "Get a Quote" at bounding box center [1483, 672] width 83 height 33
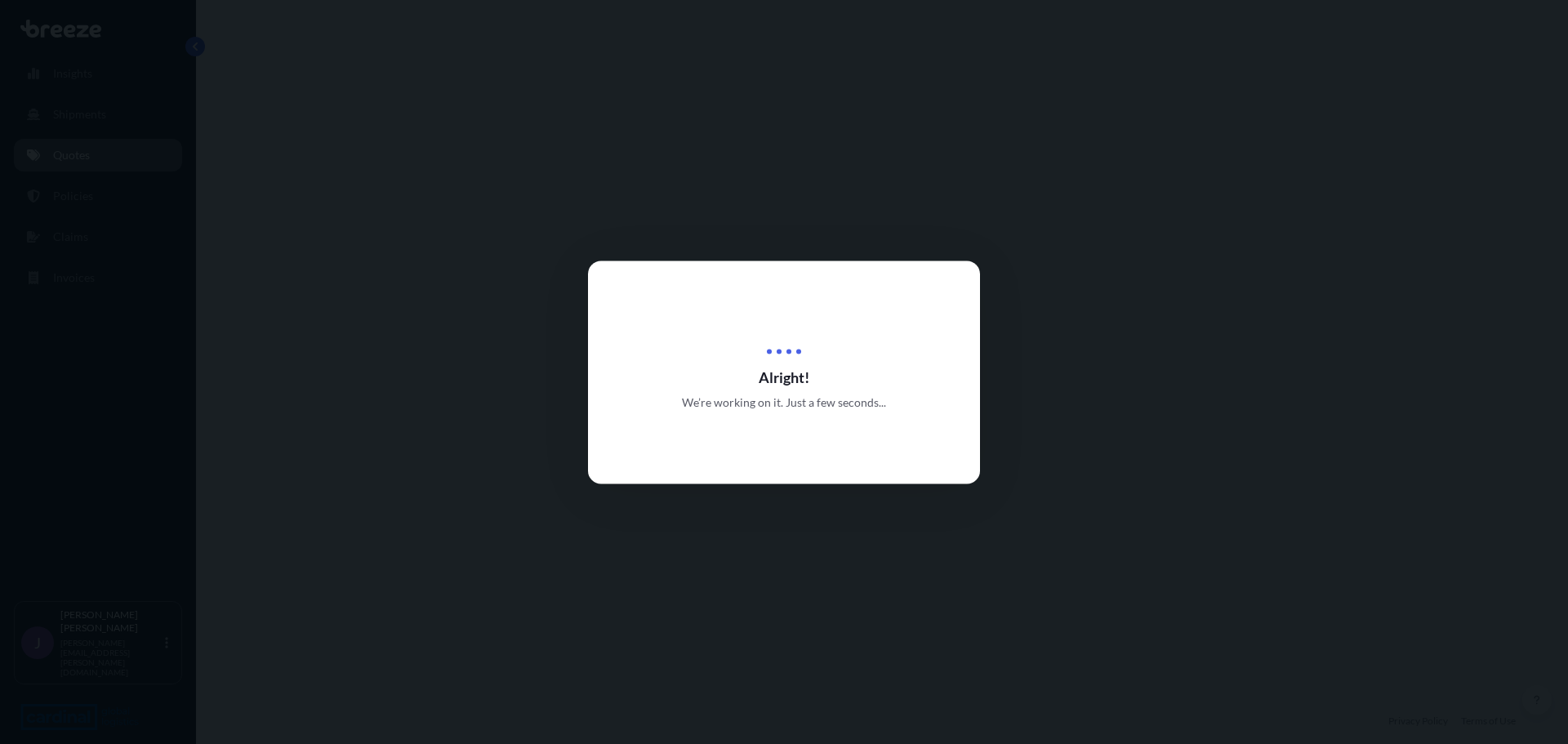
select select "Road"
select select "Air"
select select "Road"
select select "4"
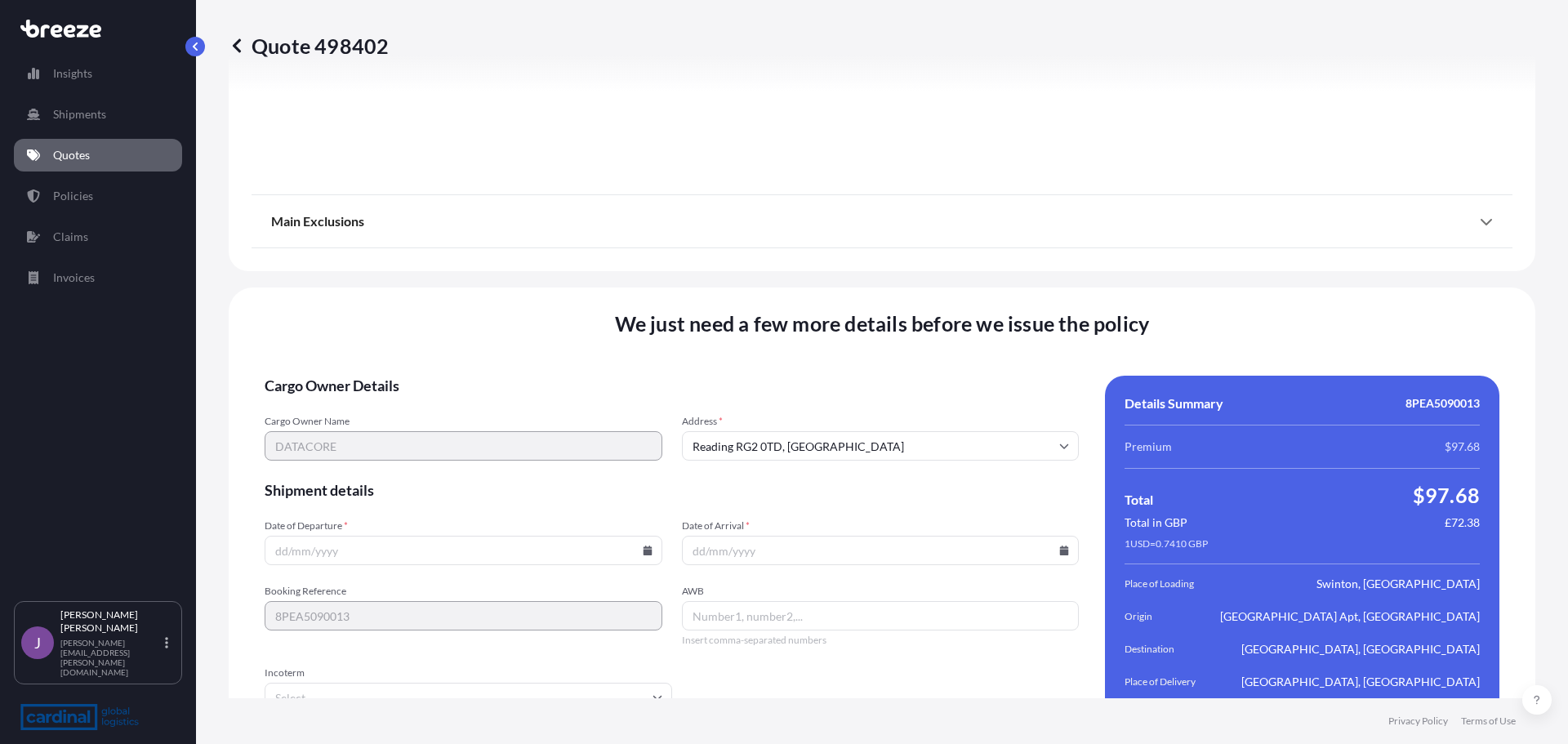
scroll to position [2158, 0]
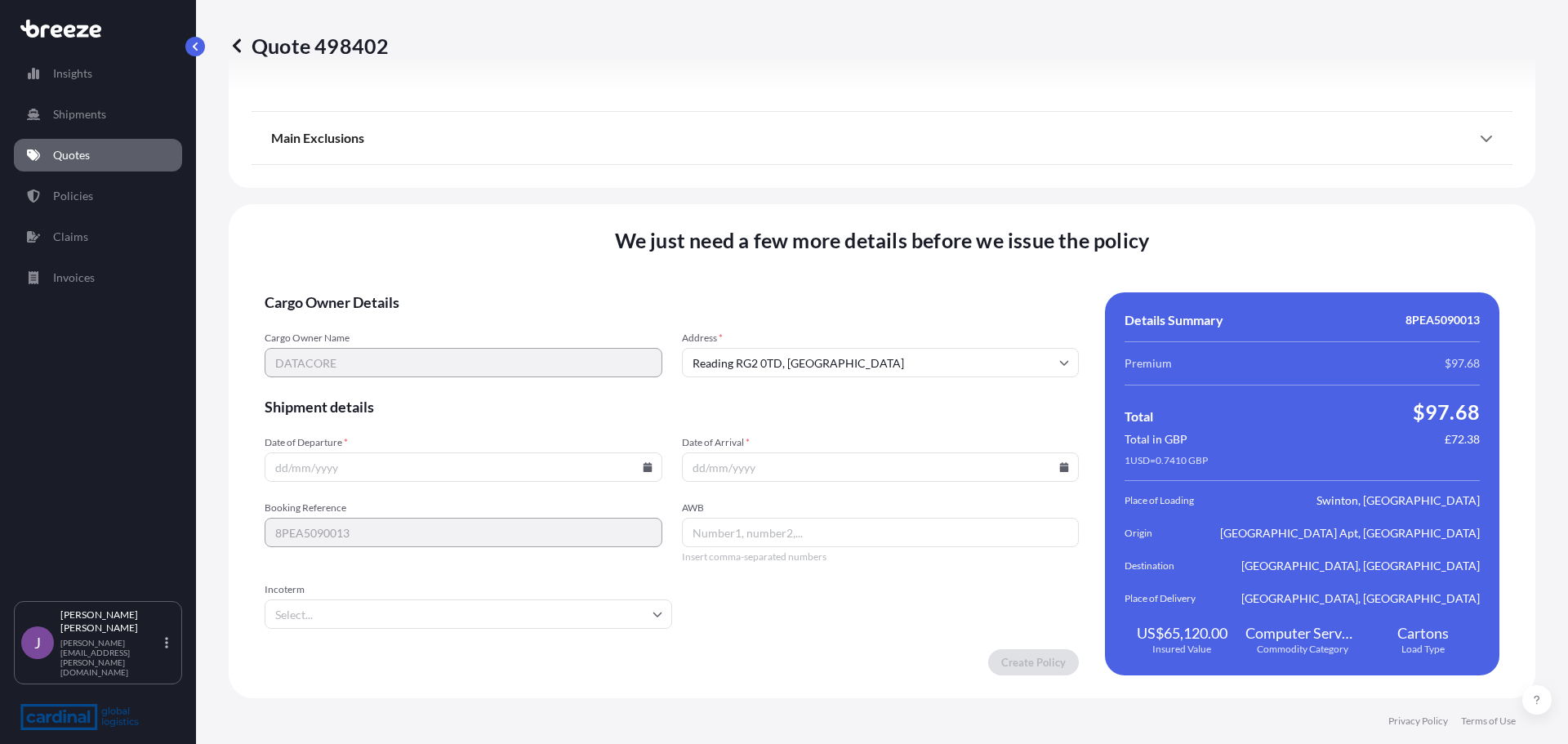
click at [809, 470] on input "Date of Arrival *" at bounding box center [881, 467] width 398 height 29
click at [489, 469] on input "Date of Departure *" at bounding box center [463, 467] width 398 height 29
click at [645, 466] on icon at bounding box center [647, 467] width 9 height 9
click at [347, 294] on button "8" at bounding box center [347, 290] width 27 height 27
type input "[DATE]"
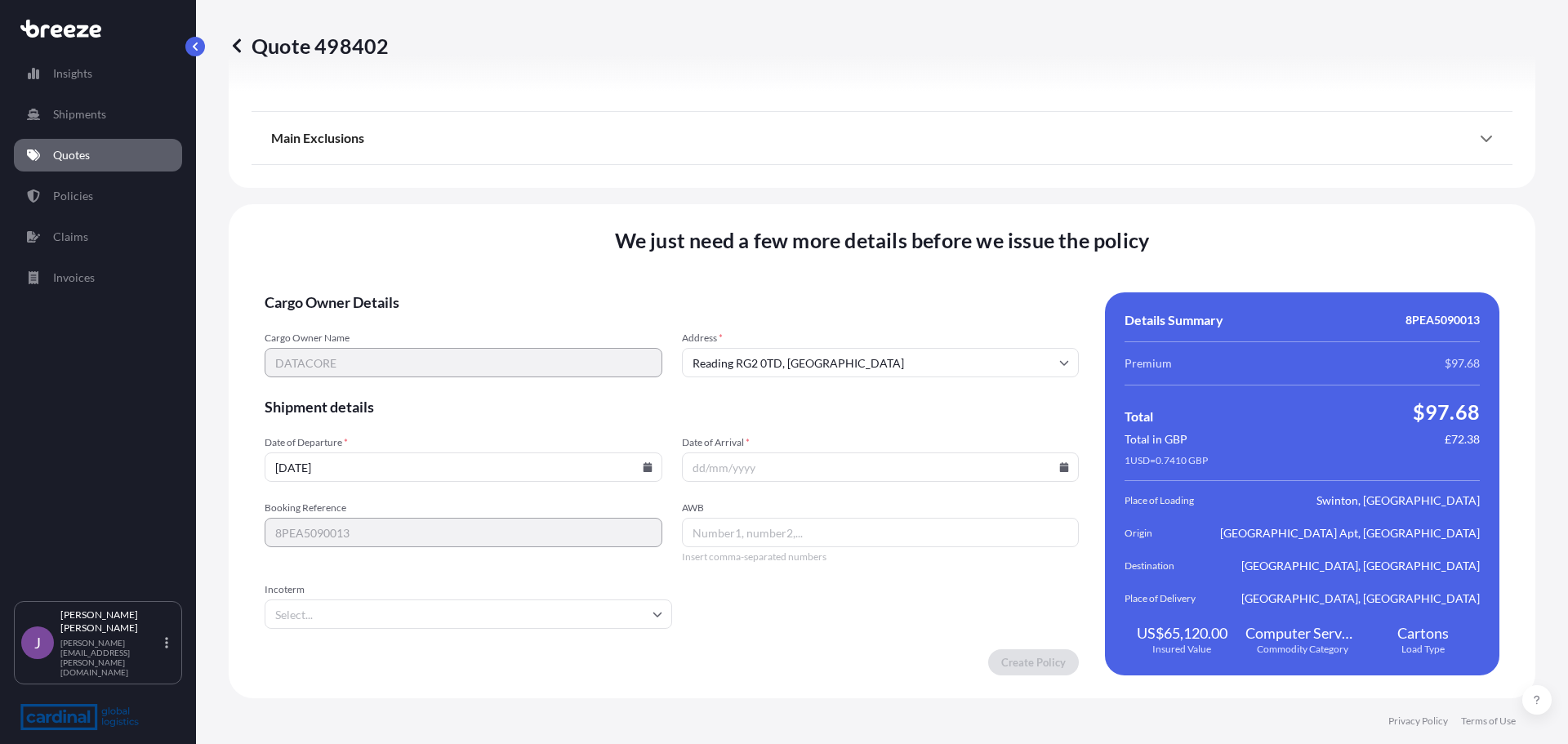
click at [1061, 478] on input "Date of Arrival *" at bounding box center [881, 467] width 398 height 29
click at [1060, 467] on icon at bounding box center [1064, 467] width 9 height 9
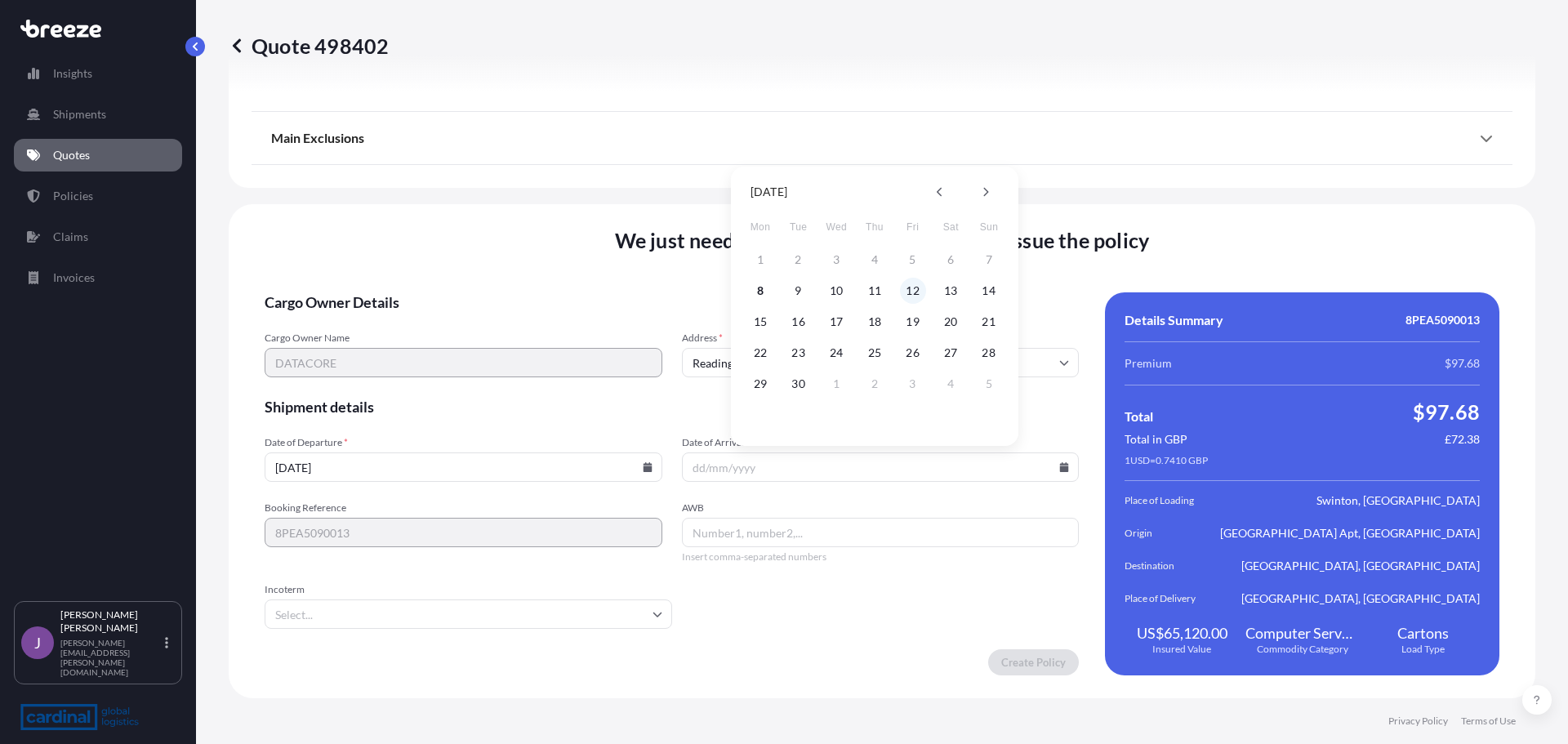
click at [912, 295] on button "12" at bounding box center [912, 290] width 27 height 27
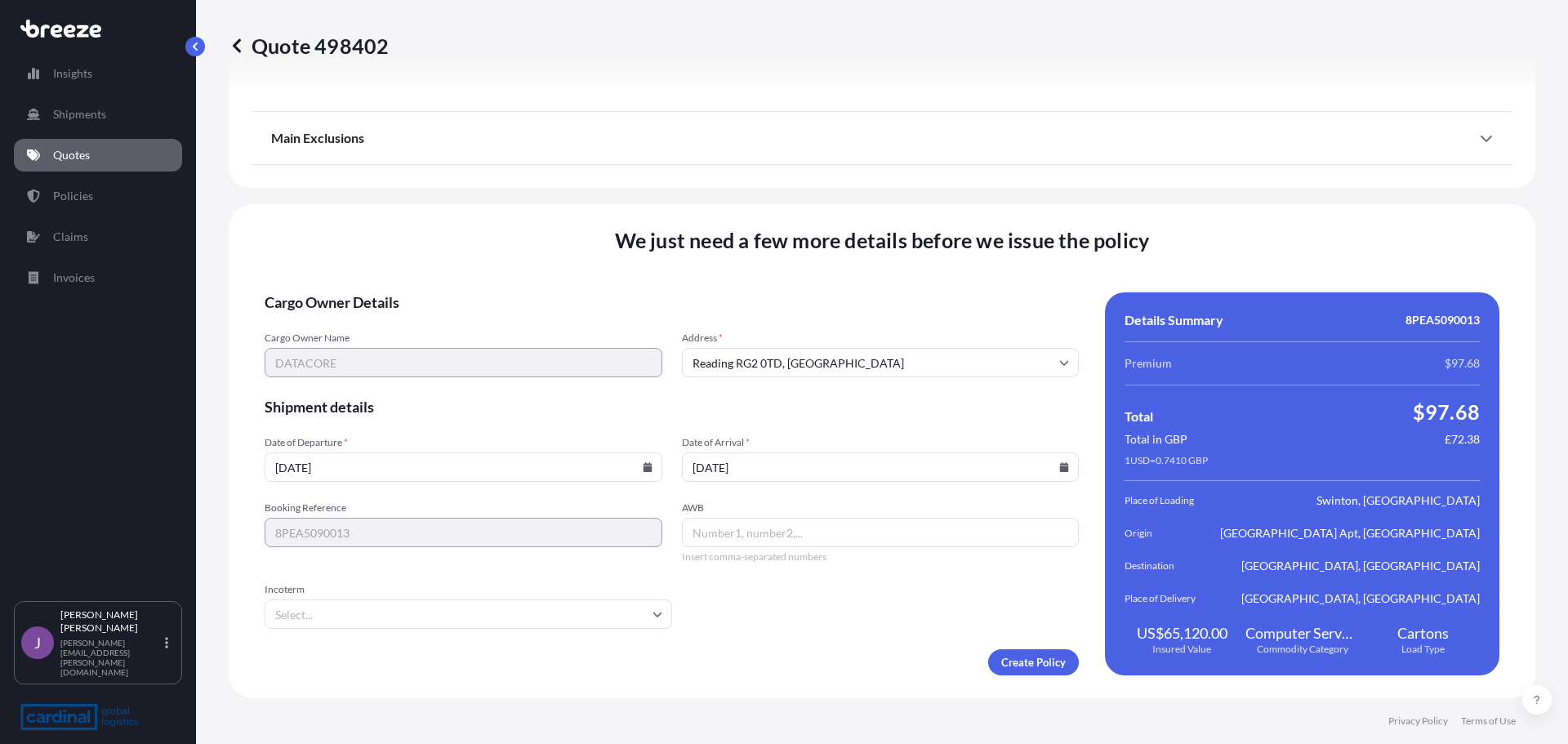
type input "[DATE]"
click at [762, 539] on input "AWB" at bounding box center [881, 533] width 398 height 29
click at [748, 525] on input "AWB" at bounding box center [881, 533] width 398 height 29
paste input "8609999635"
type input "8609999635"
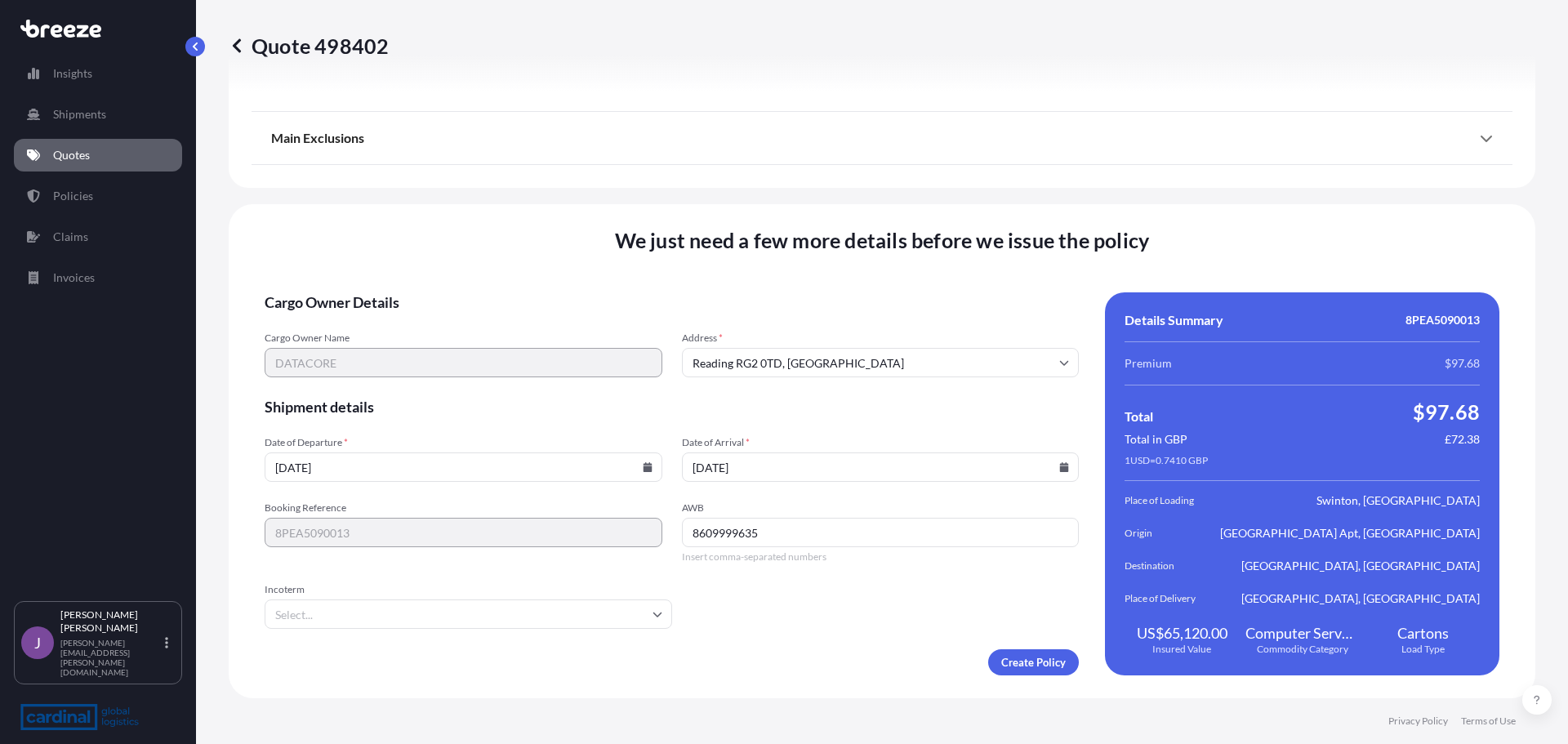
click at [465, 607] on input "Incoterm" at bounding box center [468, 614] width 407 height 29
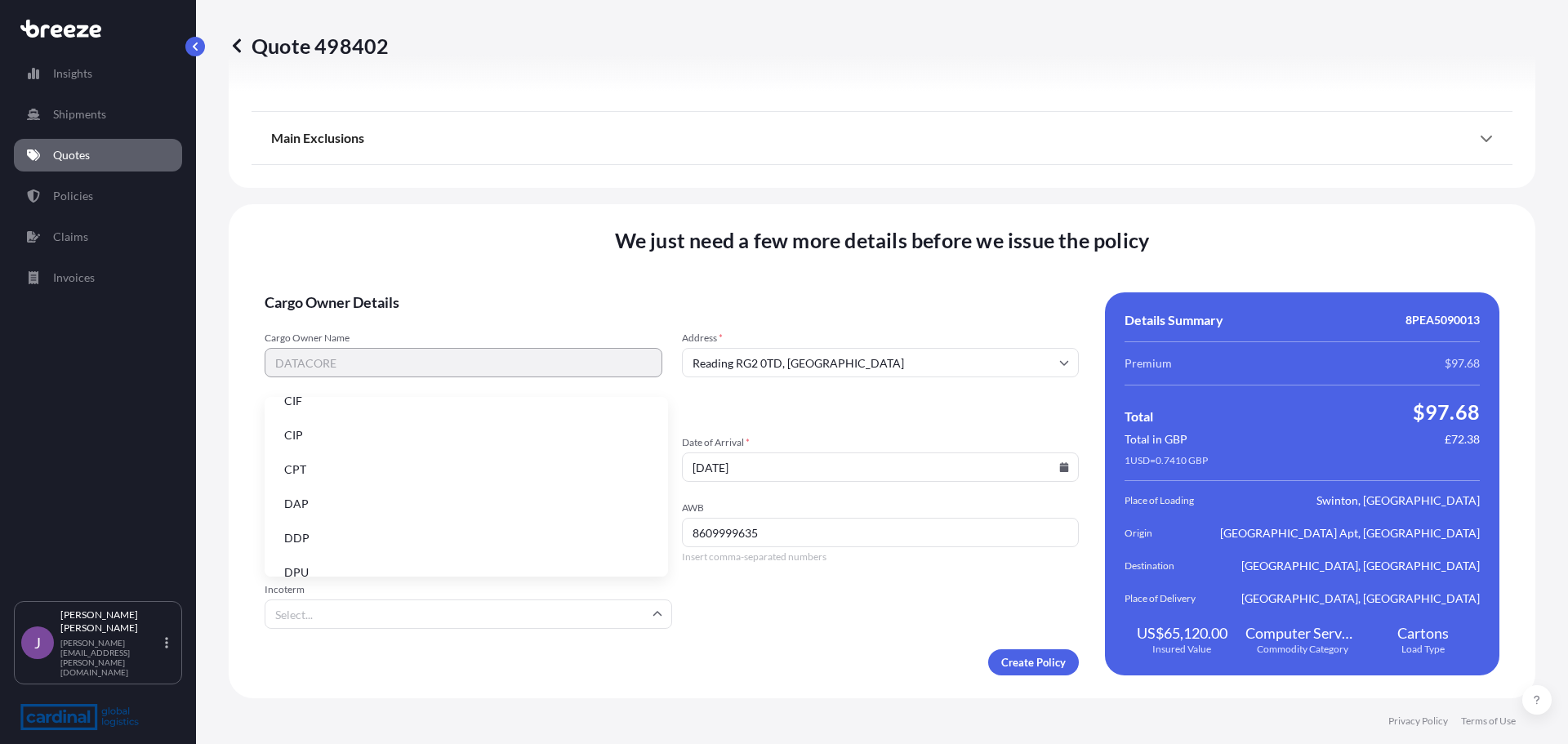
scroll to position [81, 0]
click at [332, 513] on li "DDP" at bounding box center [466, 509] width 390 height 31
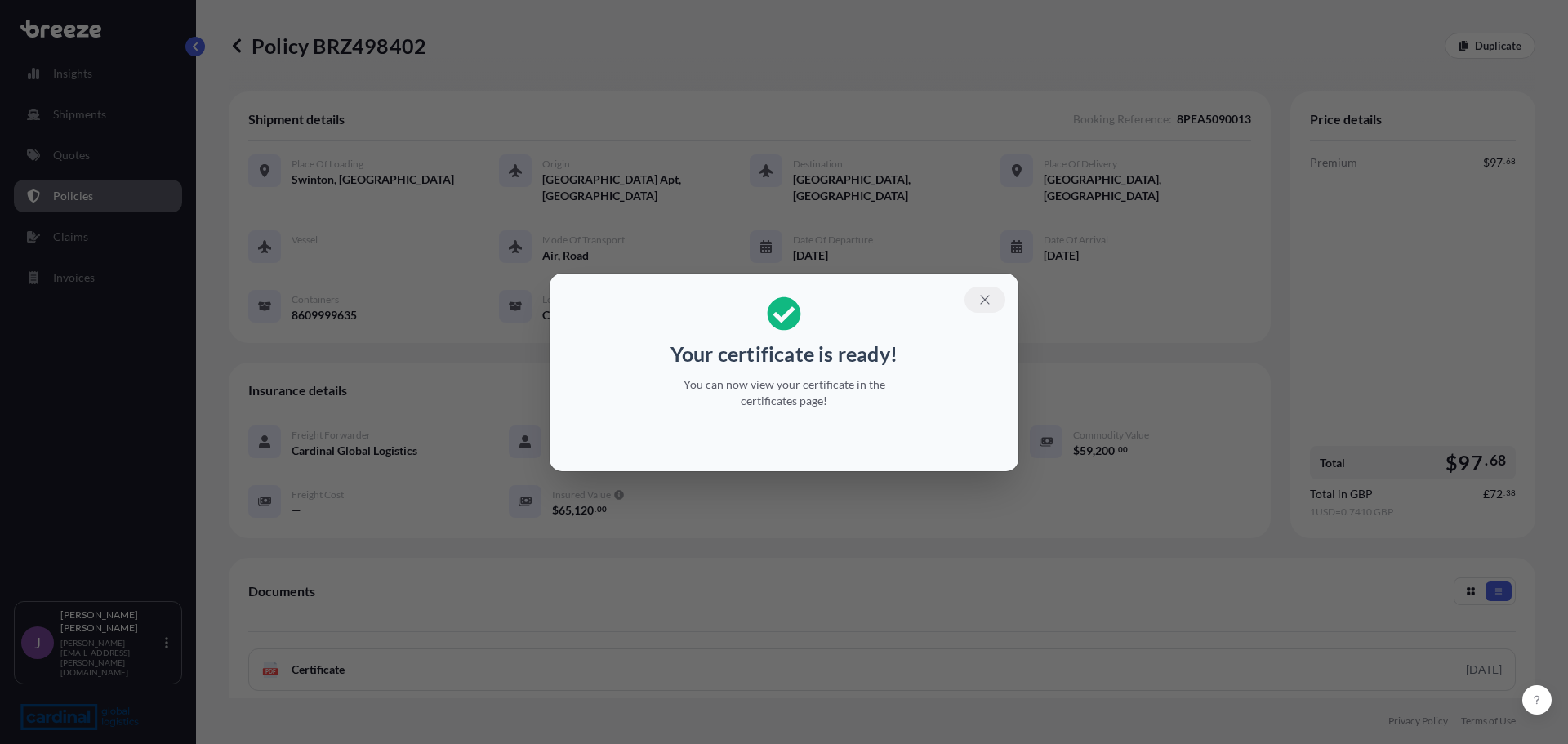
click at [989, 294] on icon "button" at bounding box center [984, 300] width 15 height 15
